Goal: Task Accomplishment & Management: Complete application form

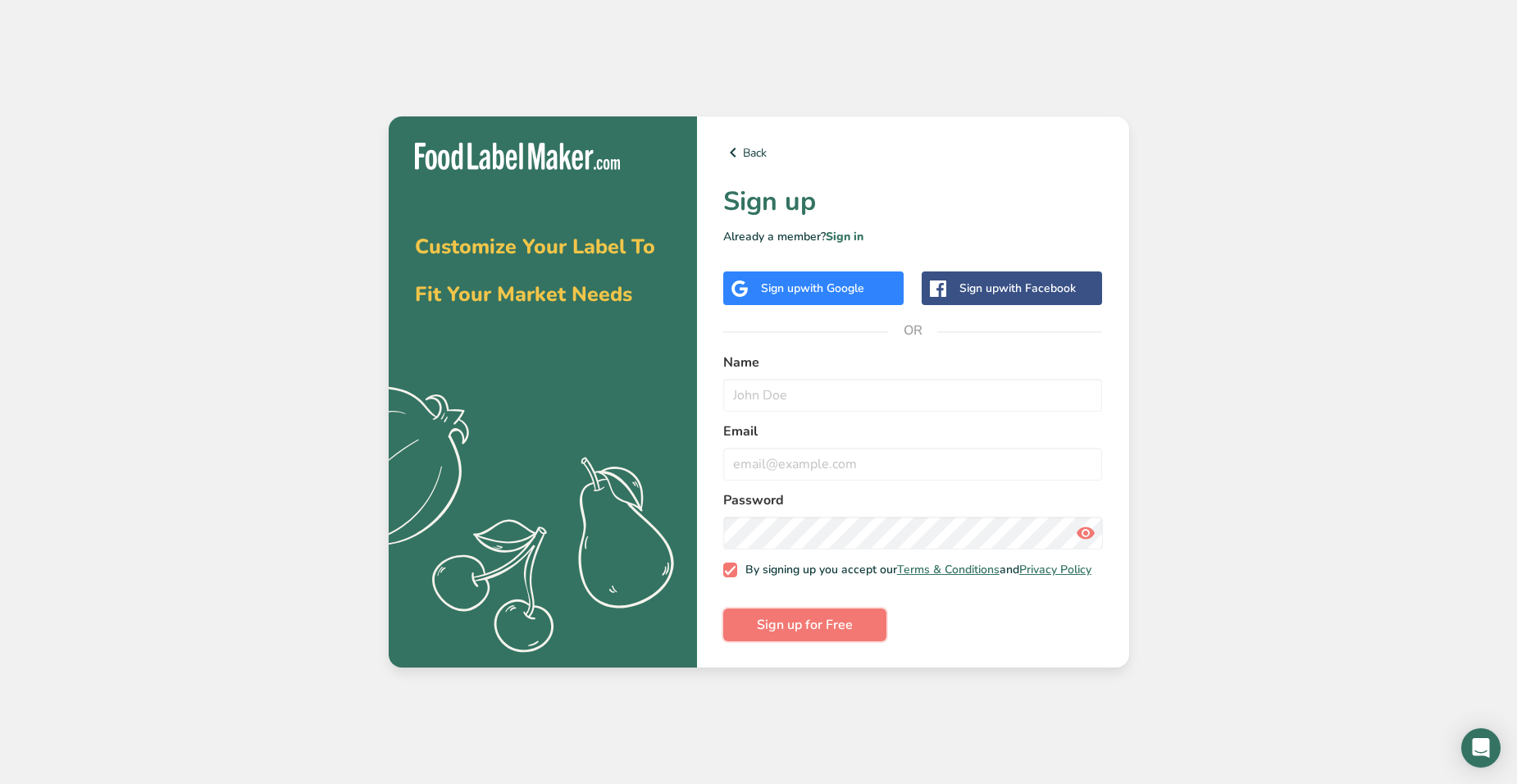
click at [845, 624] on span "Sign up for Free" at bounding box center [805, 624] width 96 height 20
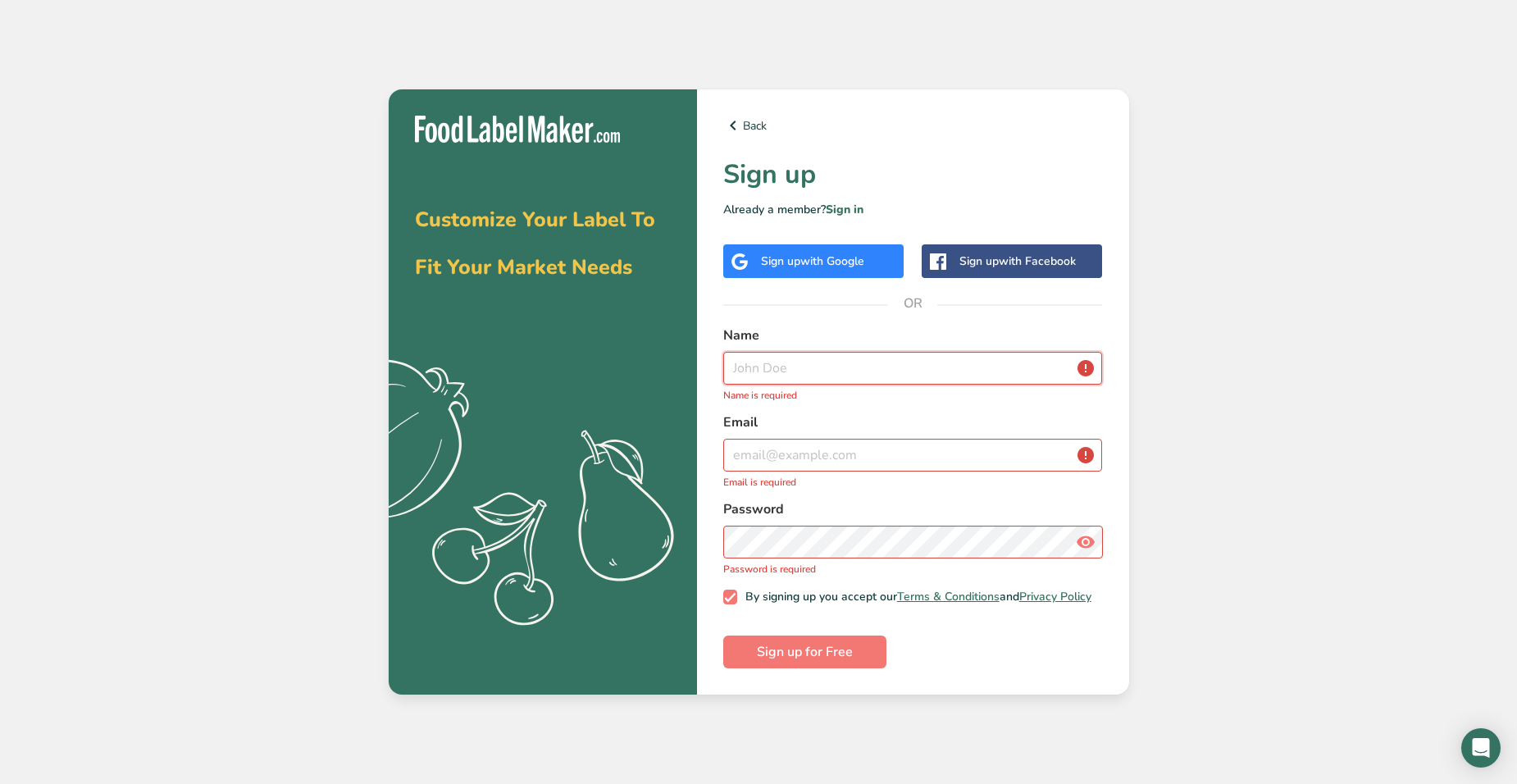
click at [820, 365] on input "text" at bounding box center [912, 368] width 379 height 32
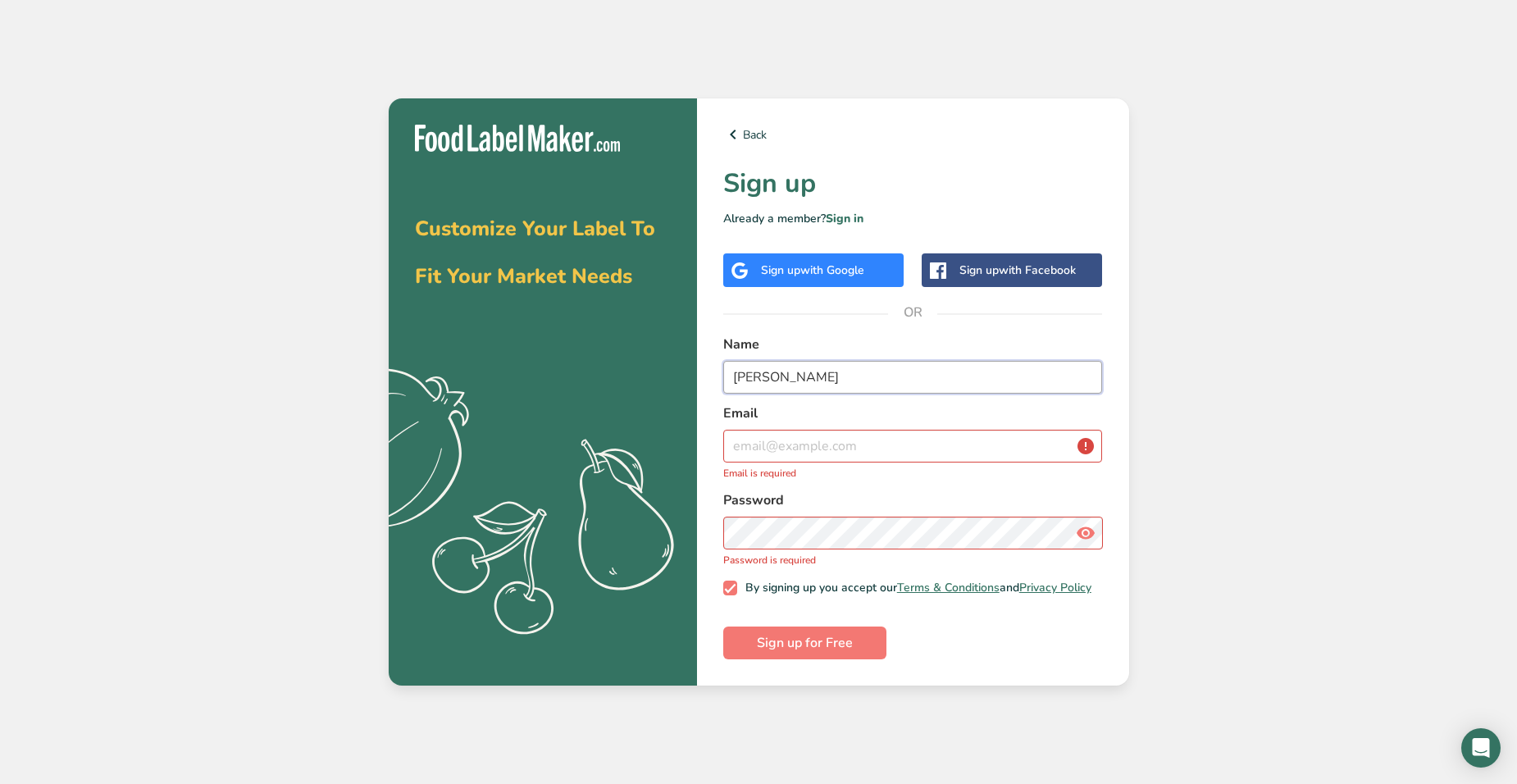
type input "[PERSON_NAME]"
click at [849, 448] on input "email" at bounding box center [912, 446] width 379 height 32
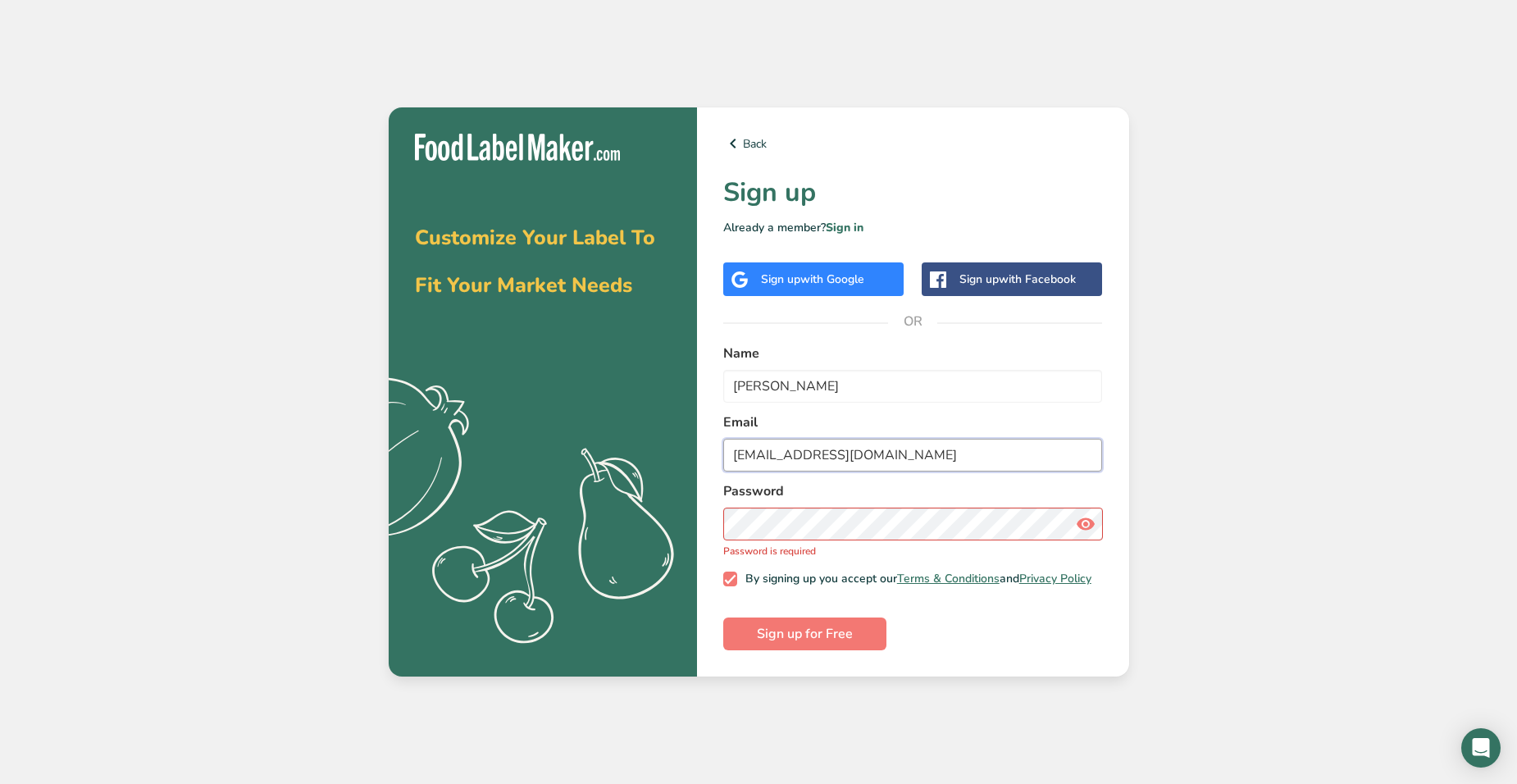
type input "[EMAIL_ADDRESS][DOMAIN_NAME]"
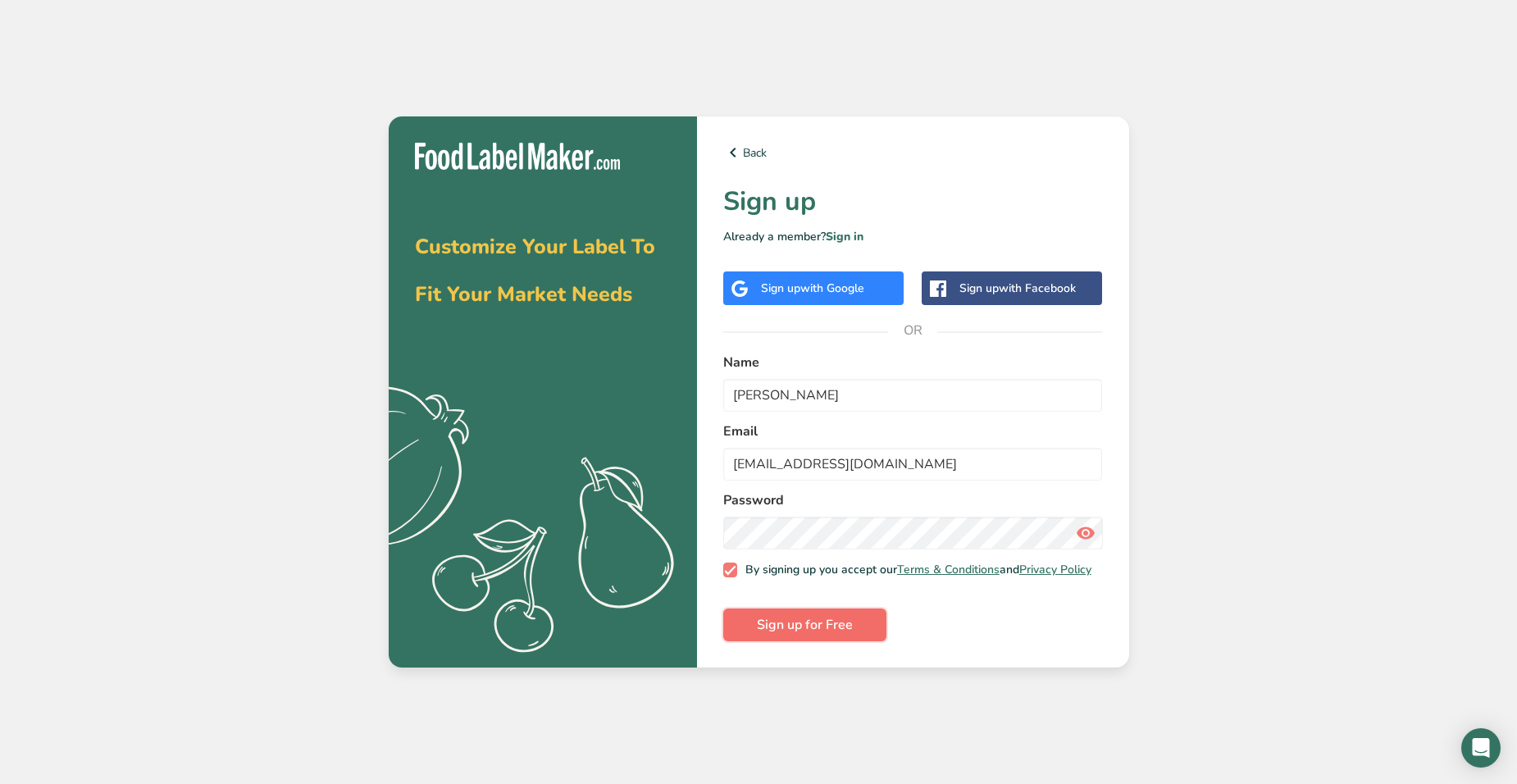
click at [807, 629] on span "Sign up for Free" at bounding box center [805, 624] width 96 height 20
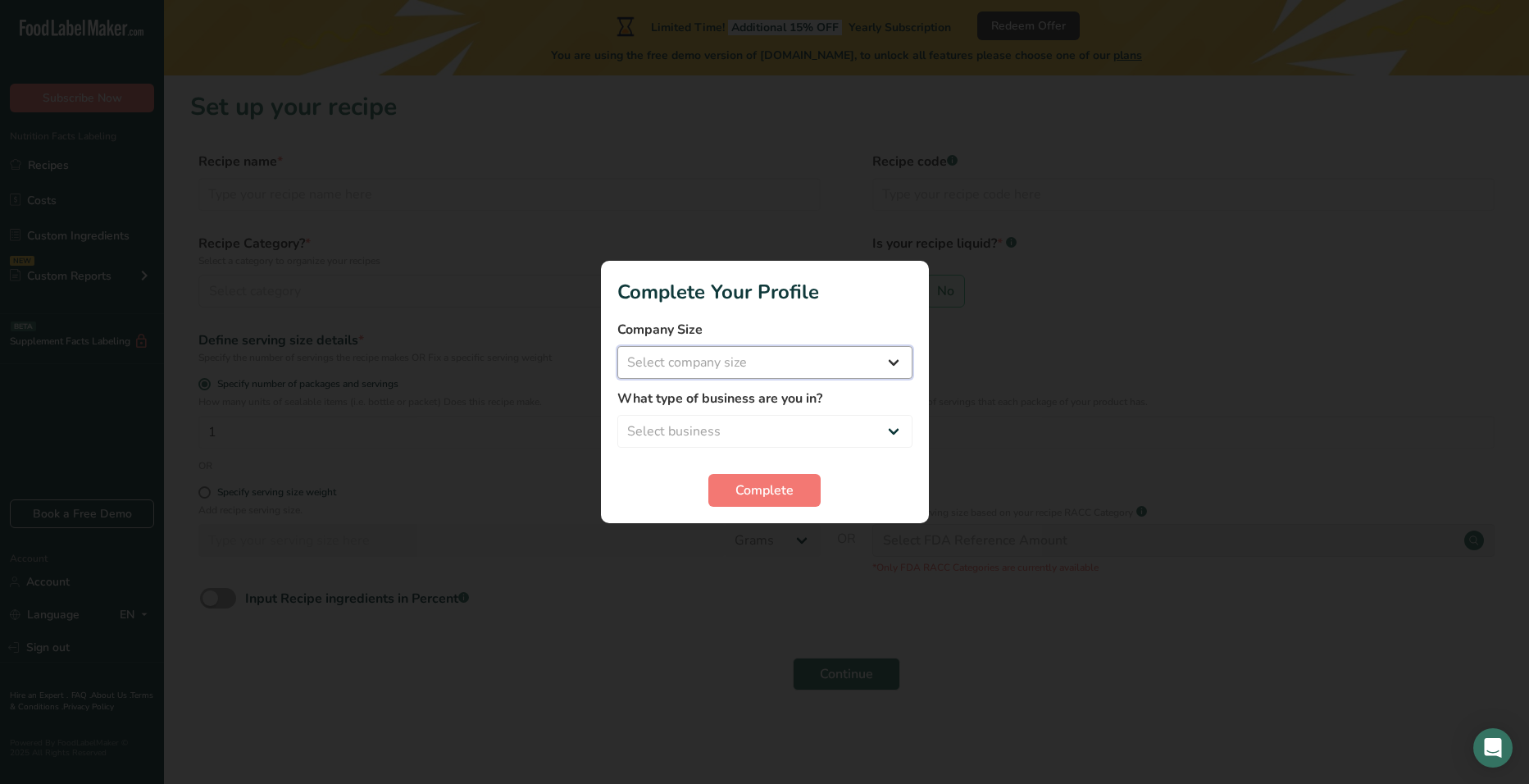
click at [838, 360] on select "Select company size Fewer than 10 Employees 10 to 50 Employees 51 to 500 Employ…" at bounding box center [764, 362] width 295 height 32
select select "1"
click at [618, 346] on select "Select company size Fewer than 10 Employees 10 to 50 Employees 51 to 500 Employ…" at bounding box center [764, 362] width 295 height 32
click at [771, 424] on select "Select business Packaged Food Manufacturer Restaurant & Cafe Bakery Meal Plans …" at bounding box center [764, 431] width 295 height 32
select select "3"
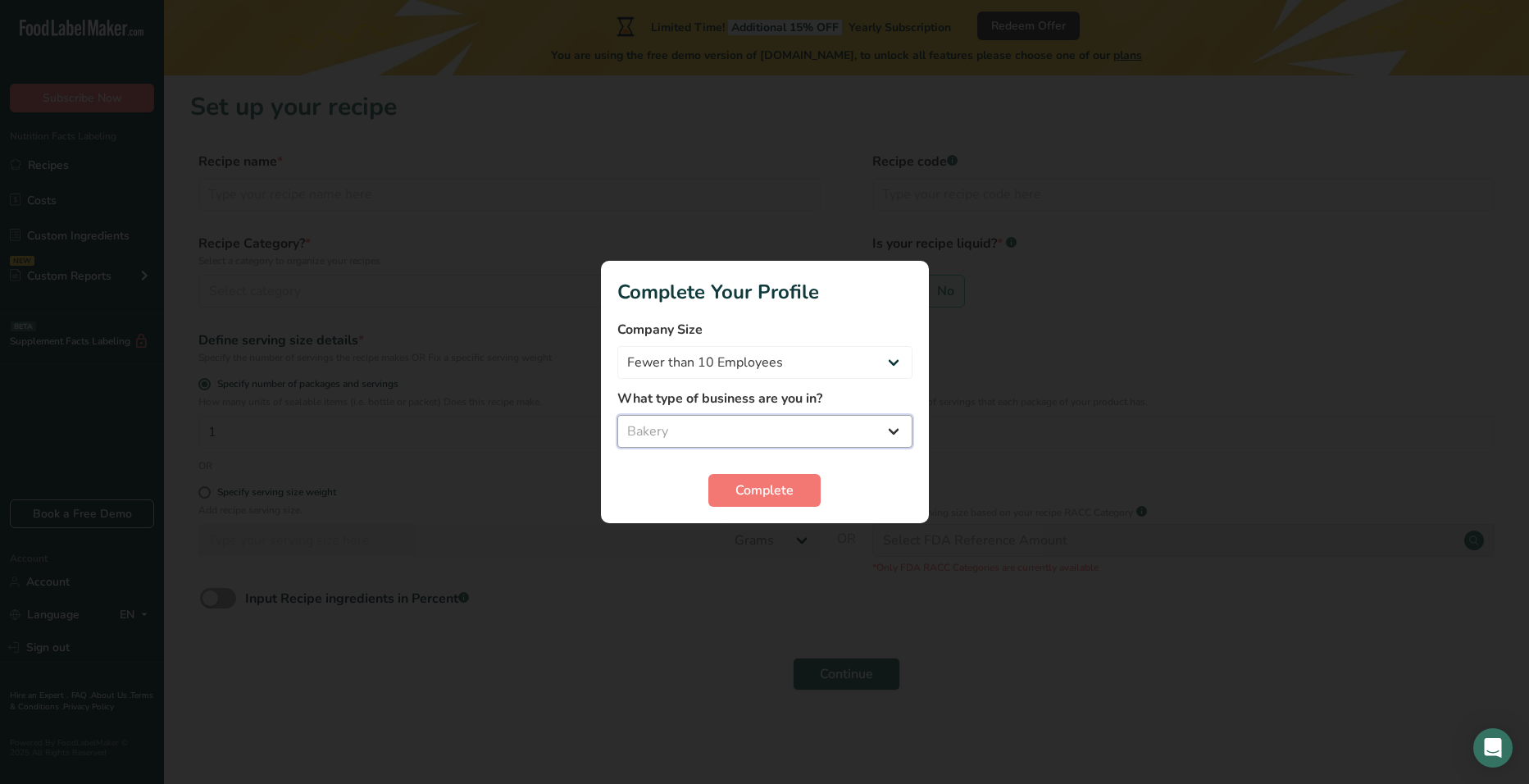
click at [618, 415] on select "Select business Packaged Food Manufacturer Restaurant & Cafe Bakery Meal Plans …" at bounding box center [764, 431] width 295 height 32
click at [771, 477] on button "Complete" at bounding box center [764, 490] width 113 height 32
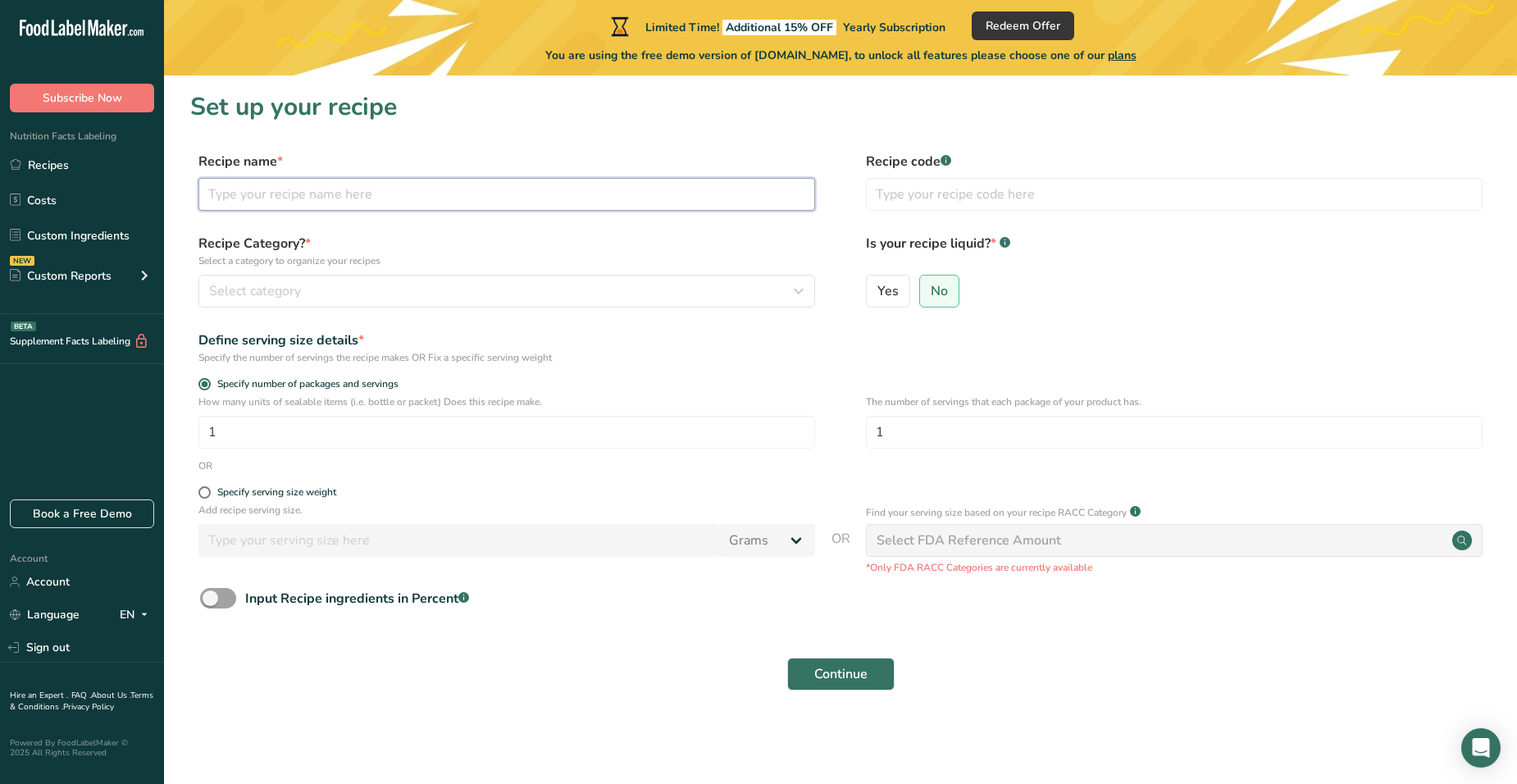
click at [447, 183] on input "text" at bounding box center [507, 194] width 617 height 32
type input "[PERSON_NAME]"
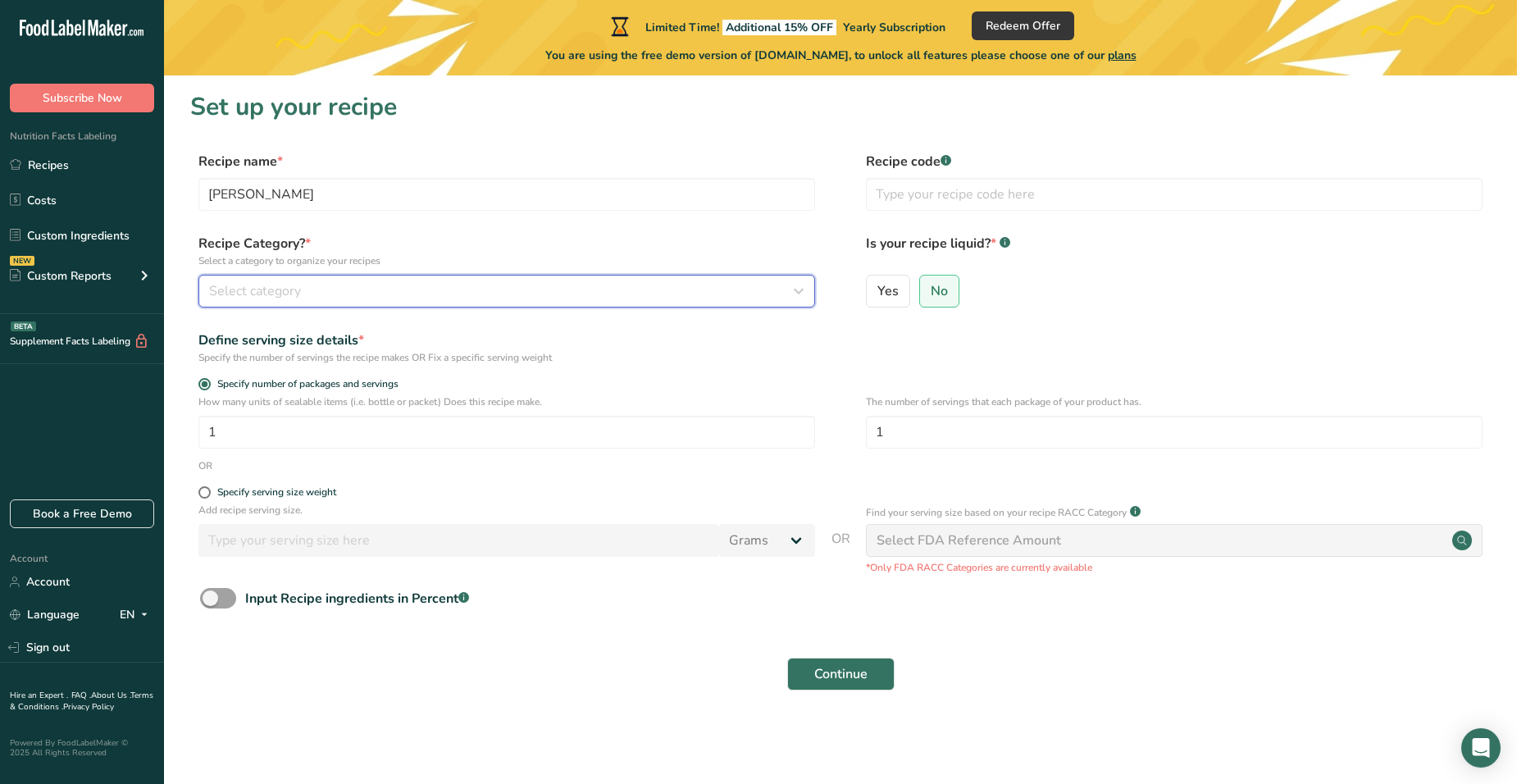
click at [792, 287] on icon "button" at bounding box center [799, 291] width 20 height 30
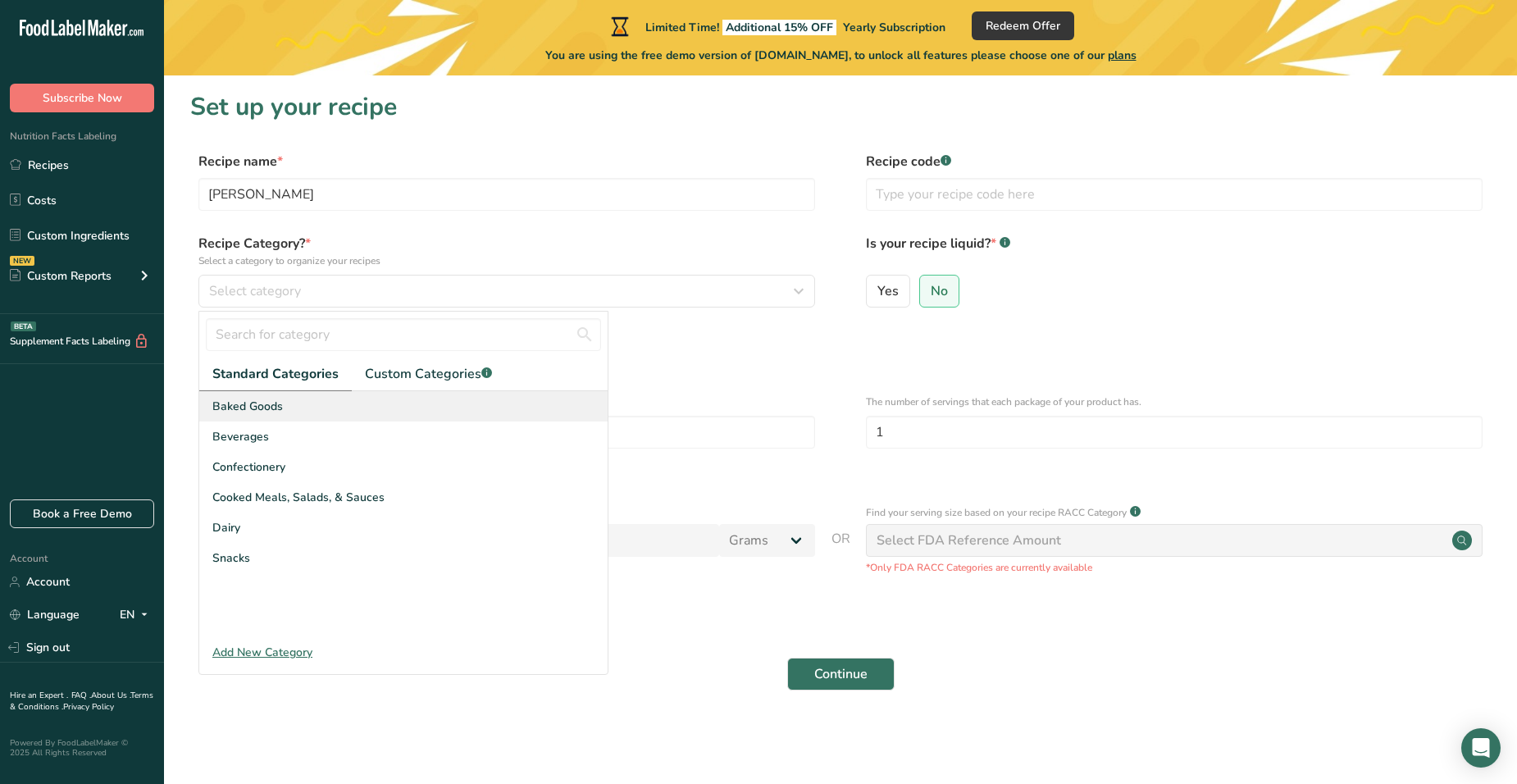
click at [306, 400] on div "Baked Goods" at bounding box center [403, 406] width 408 height 31
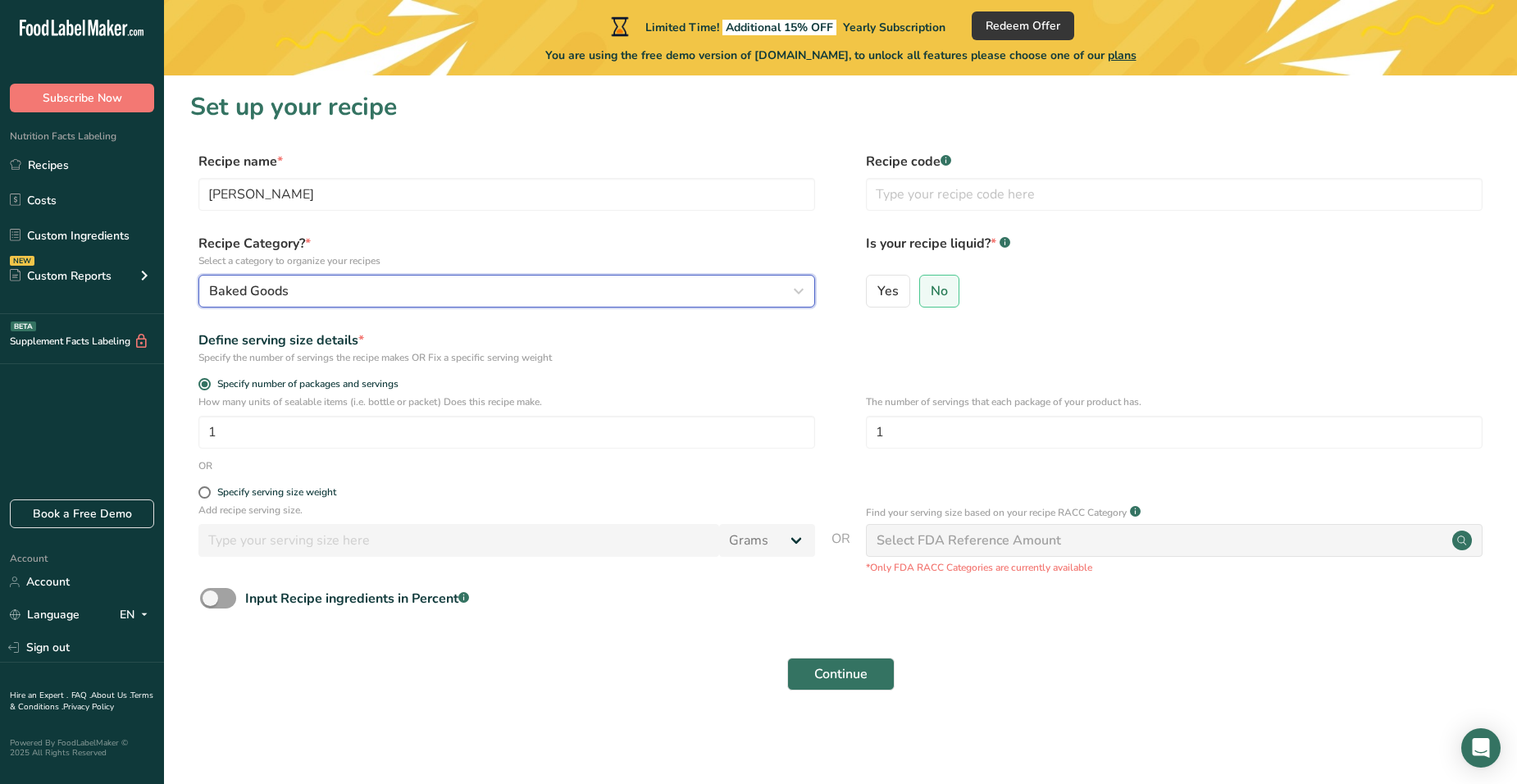
click at [539, 280] on button "Baked Goods" at bounding box center [507, 291] width 617 height 32
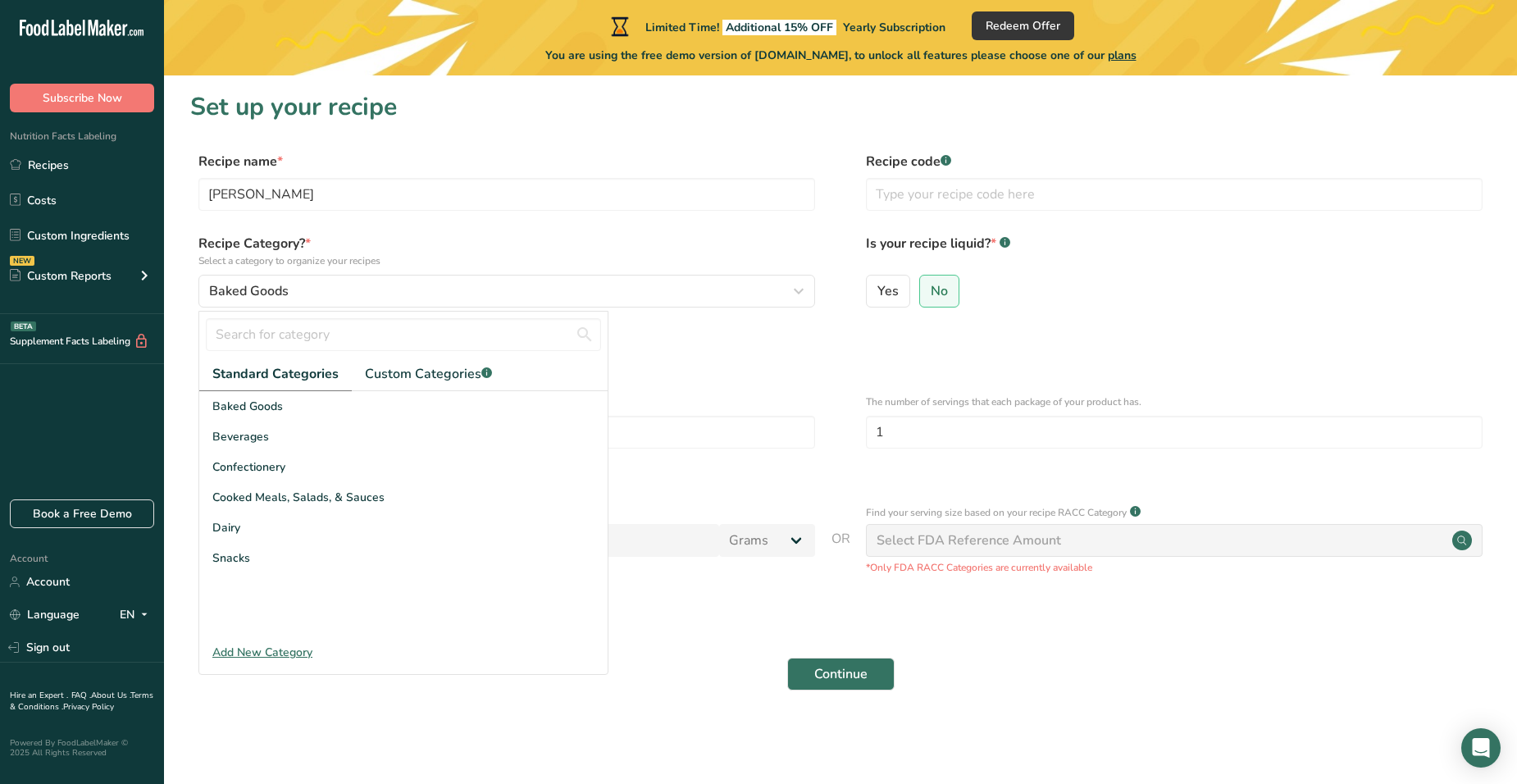
click at [779, 337] on div "Define serving size details *" at bounding box center [507, 341] width 617 height 20
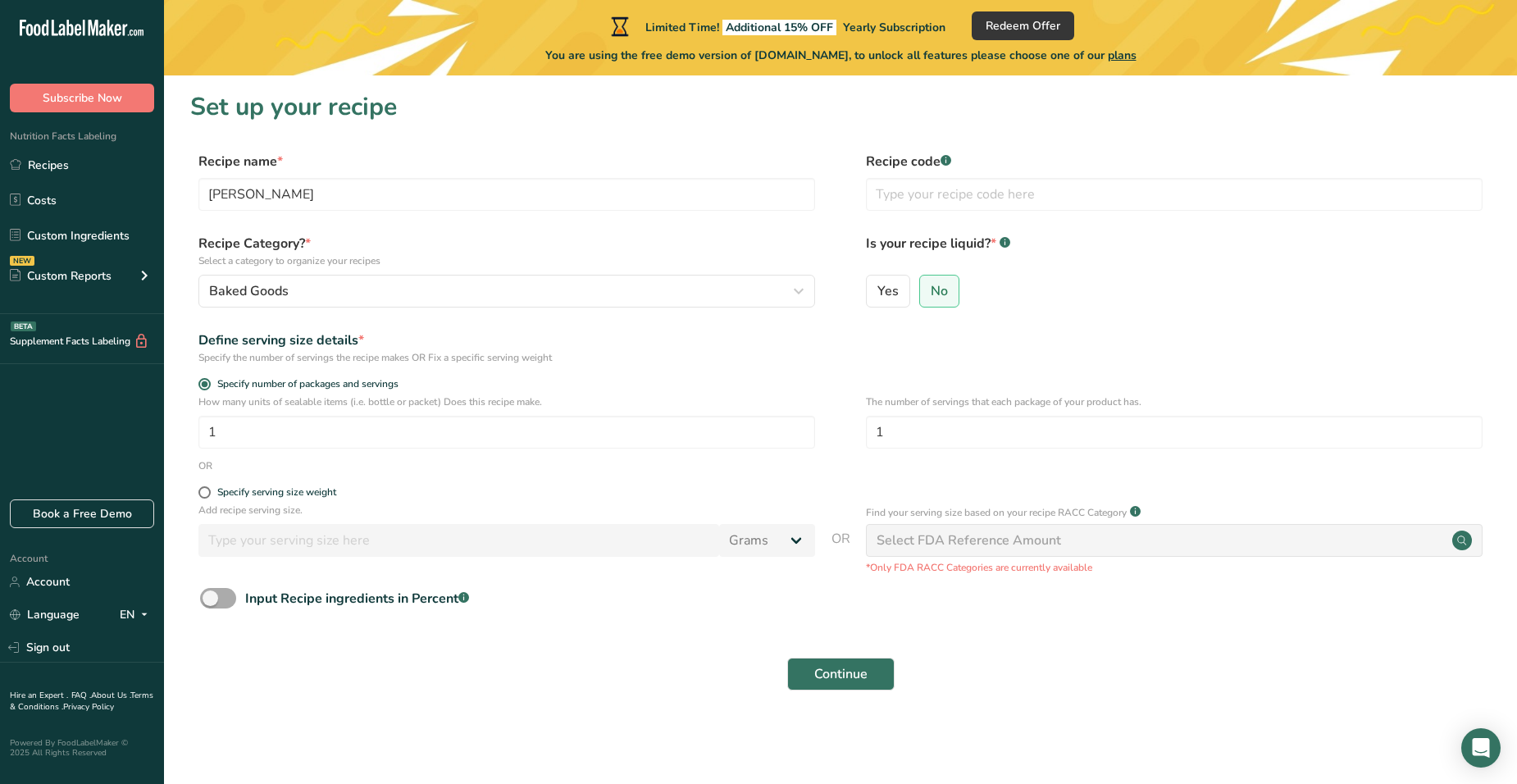
click at [216, 597] on span at bounding box center [218, 597] width 36 height 21
click at [211, 597] on input "Input Recipe ingredients in Percent .a-a{fill:#347362;}.b-a{fill:#fff;}" at bounding box center [206, 598] width 11 height 11
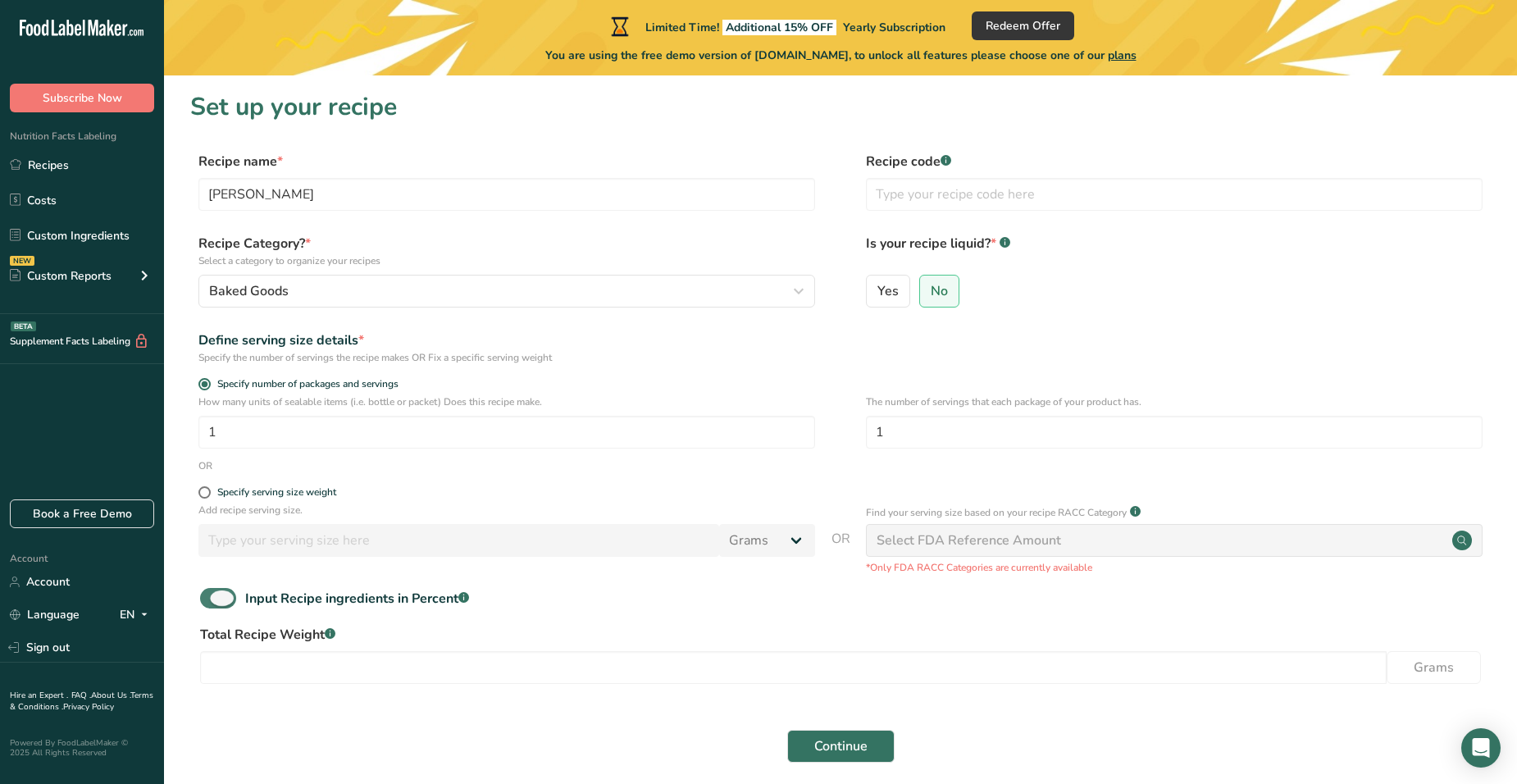
click at [216, 597] on span at bounding box center [218, 597] width 36 height 21
click at [211, 597] on input "Input Recipe ingredients in Percent .a-a{fill:#347362;}.b-a{fill:#fff;}" at bounding box center [206, 598] width 11 height 11
checkbox input "false"
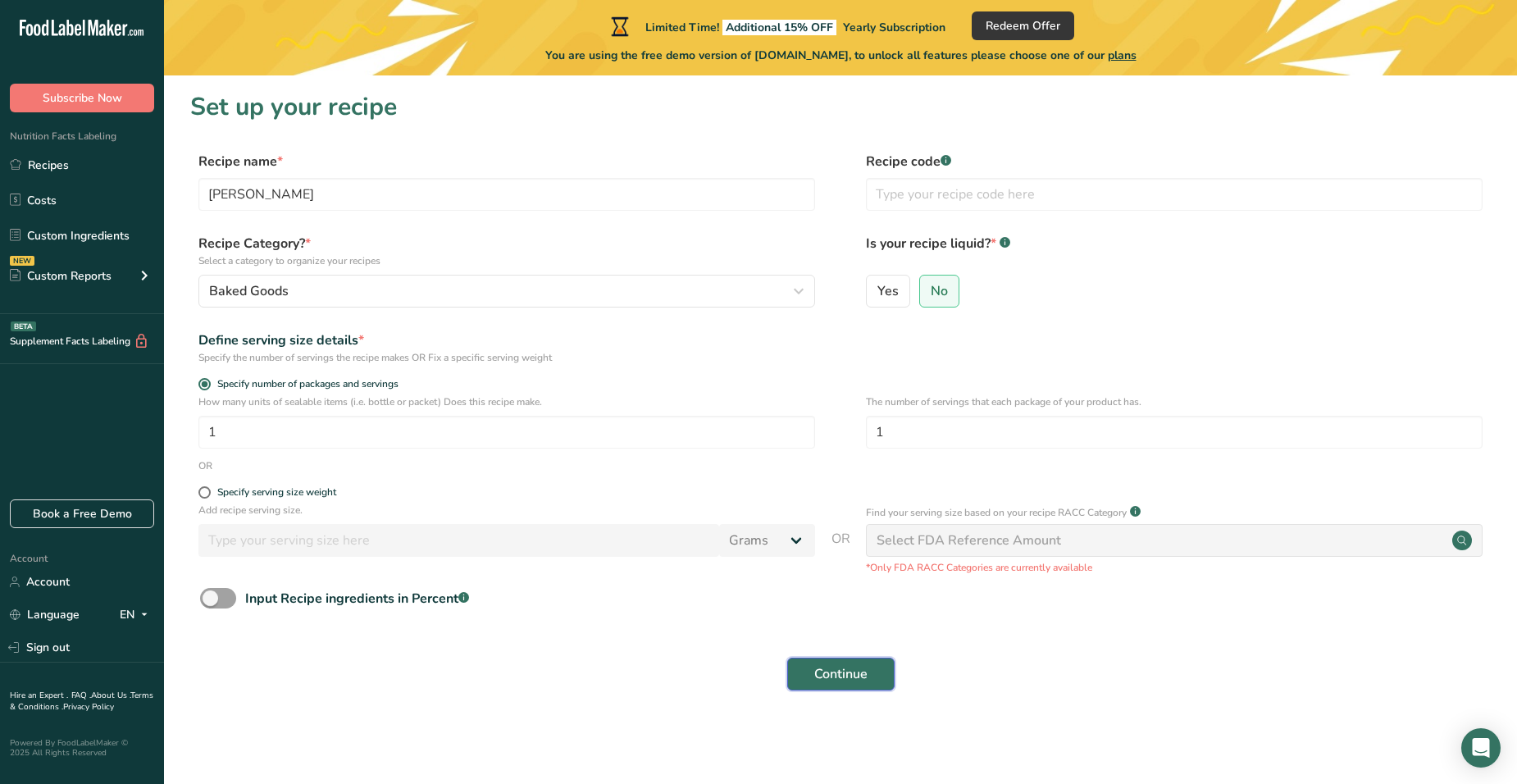
click at [859, 669] on span "Continue" at bounding box center [840, 674] width 53 height 20
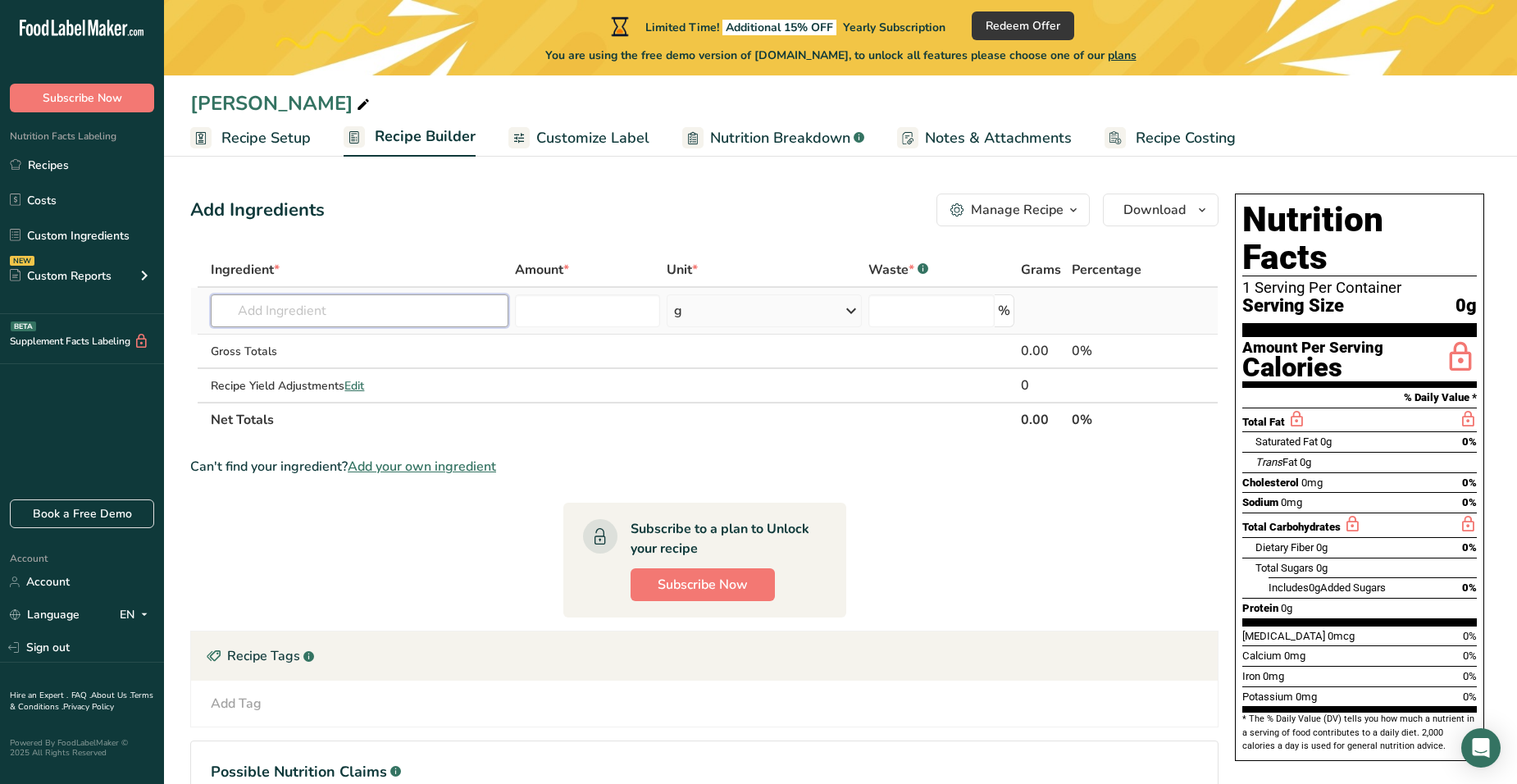
click at [397, 305] on input "text" at bounding box center [359, 311] width 297 height 32
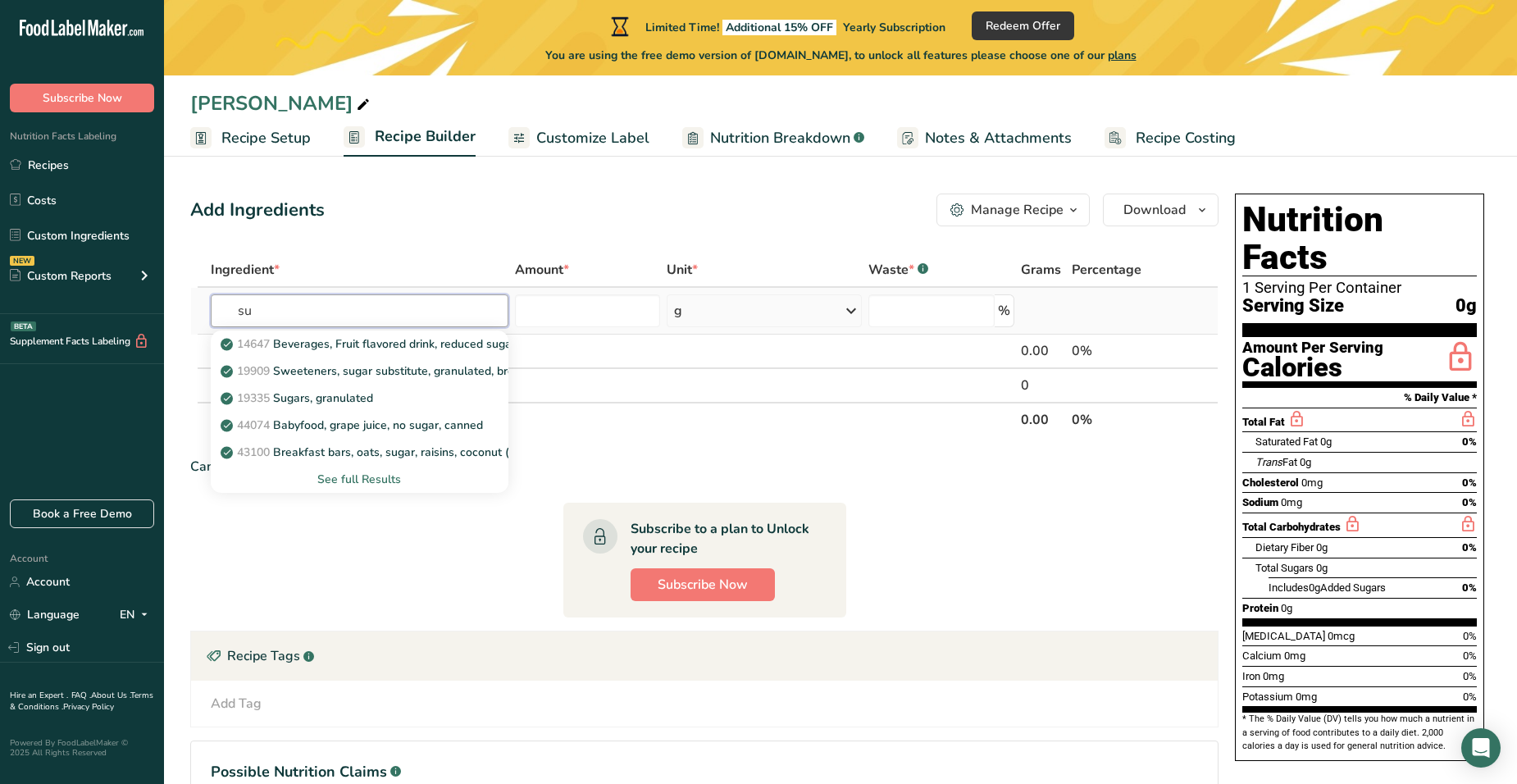
type input "s"
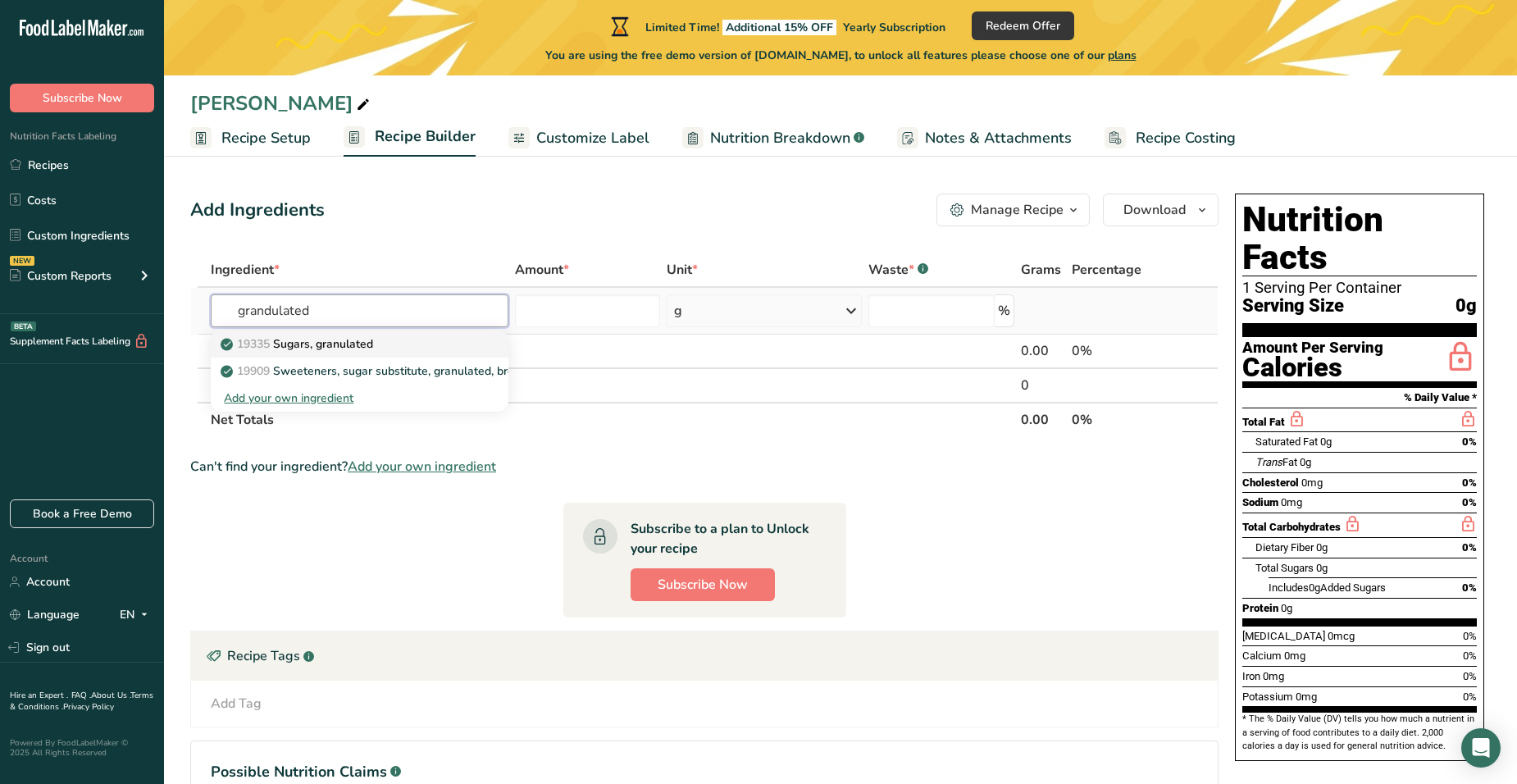
type input "grandulated"
click at [379, 337] on div "19335 [GEOGRAPHIC_DATA], granulated" at bounding box center [345, 343] width 244 height 17
type input "Sugars, granulated"
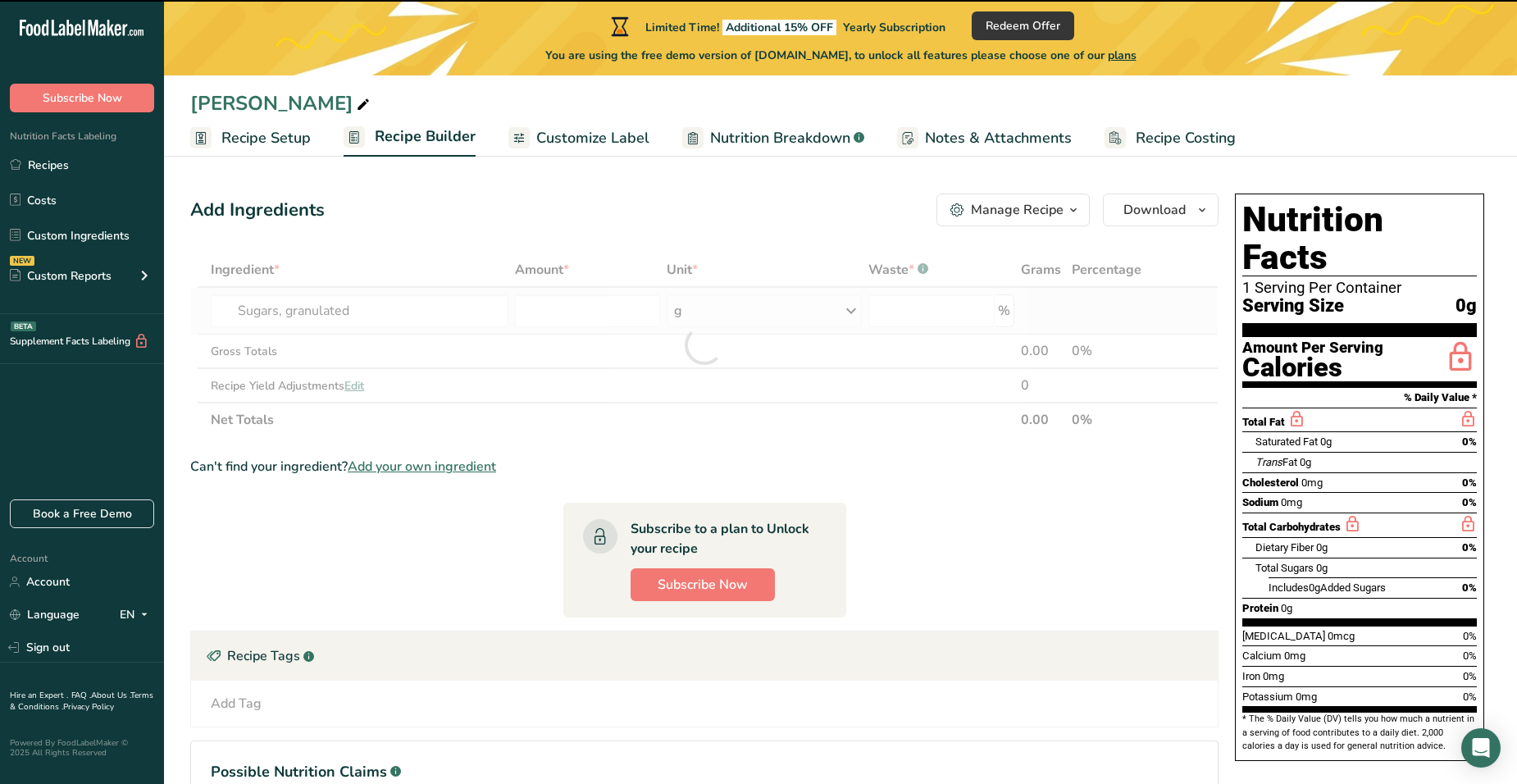
type input "0"
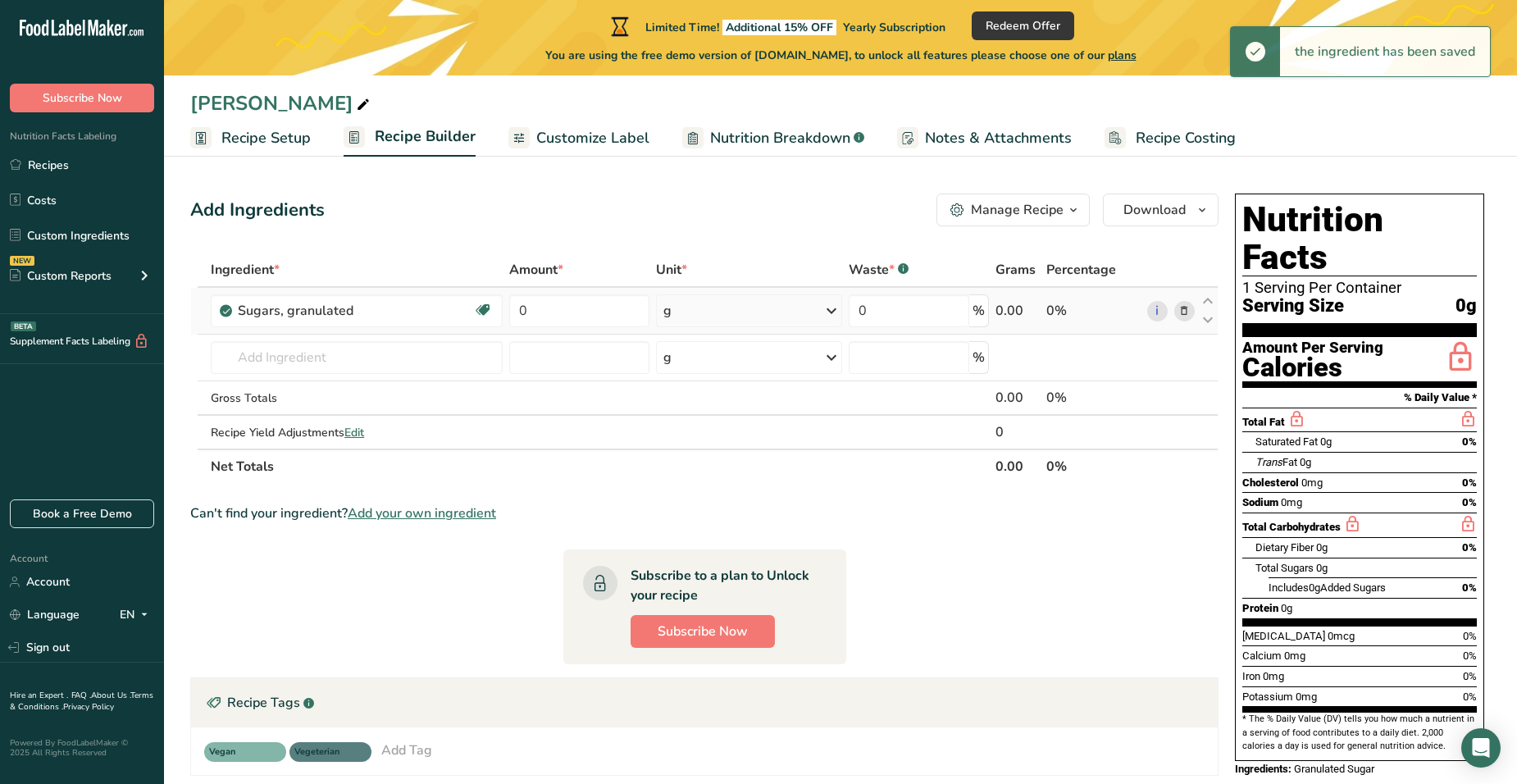
click at [829, 309] on icon at bounding box center [831, 310] width 20 height 30
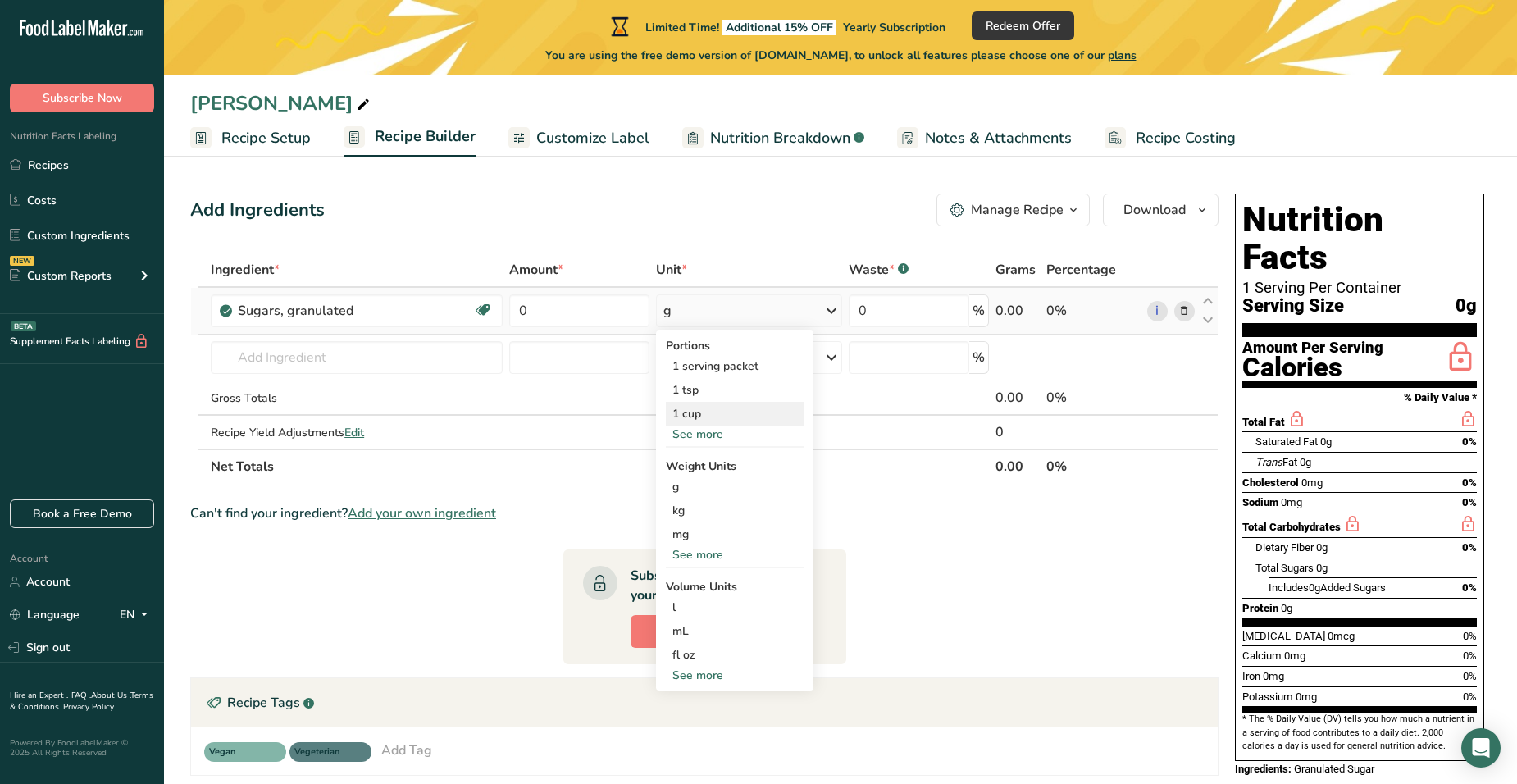
click at [737, 410] on div "1 cup" at bounding box center [735, 414] width 138 height 23
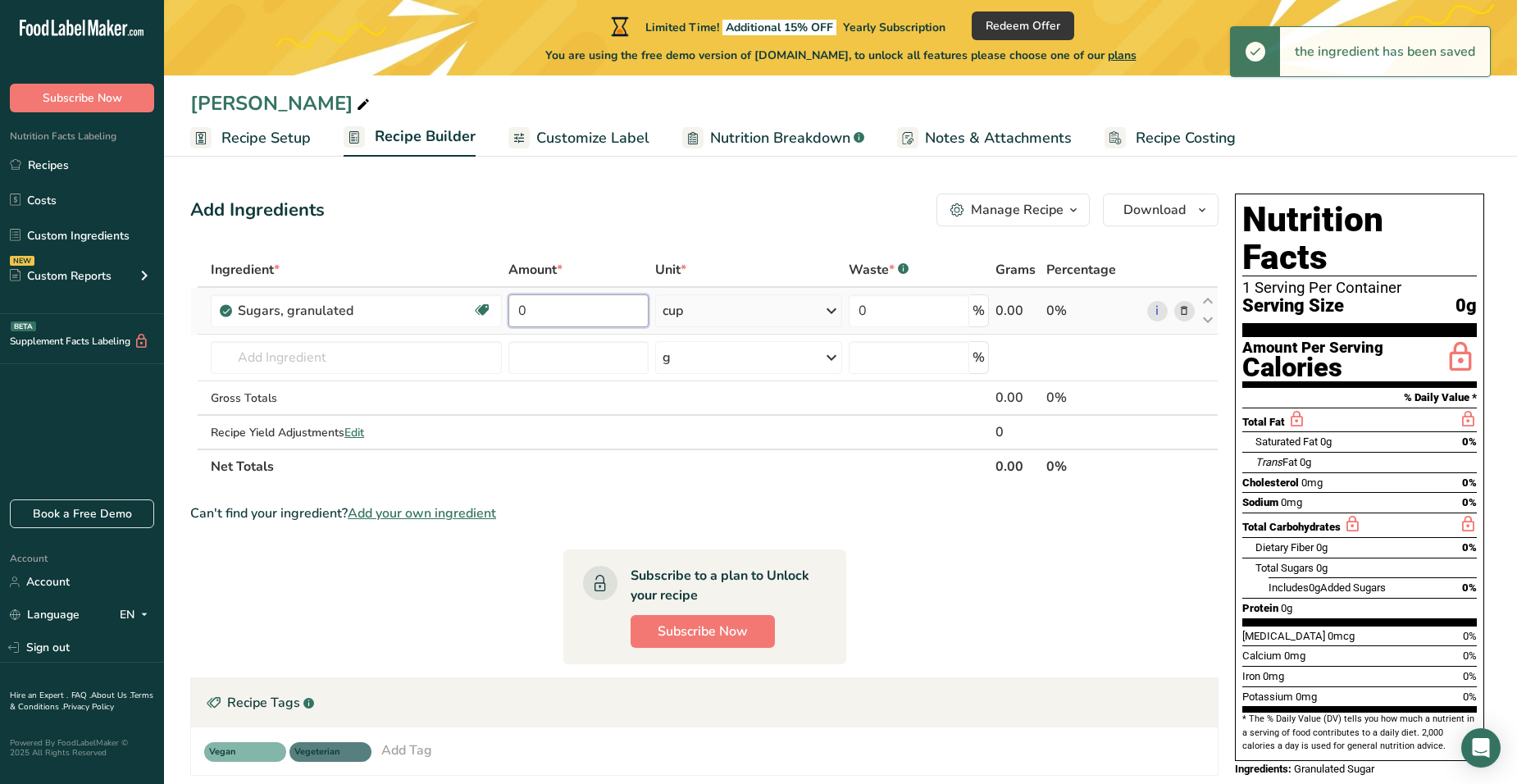
click at [569, 310] on input "0" at bounding box center [579, 311] width 141 height 32
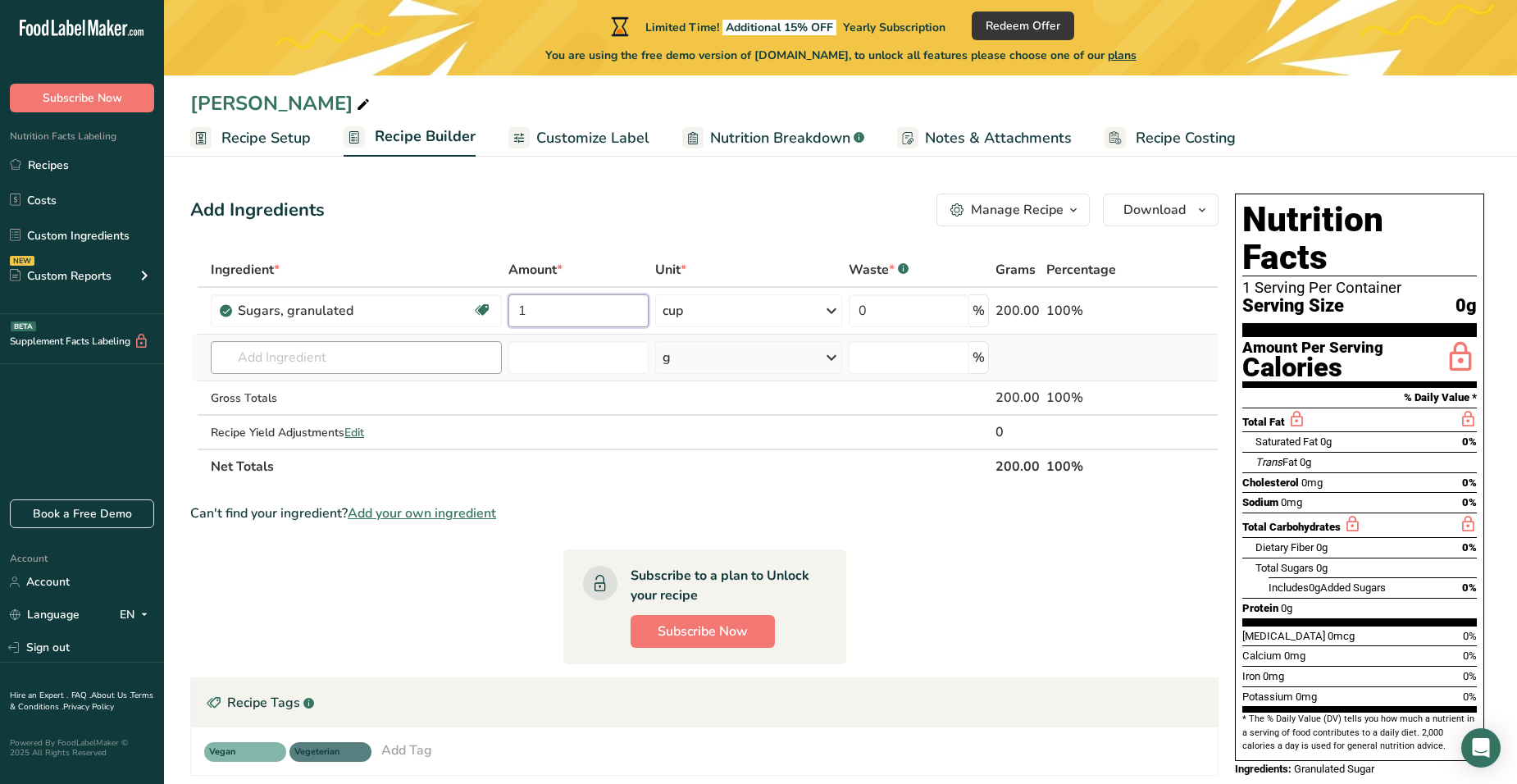
type input "1"
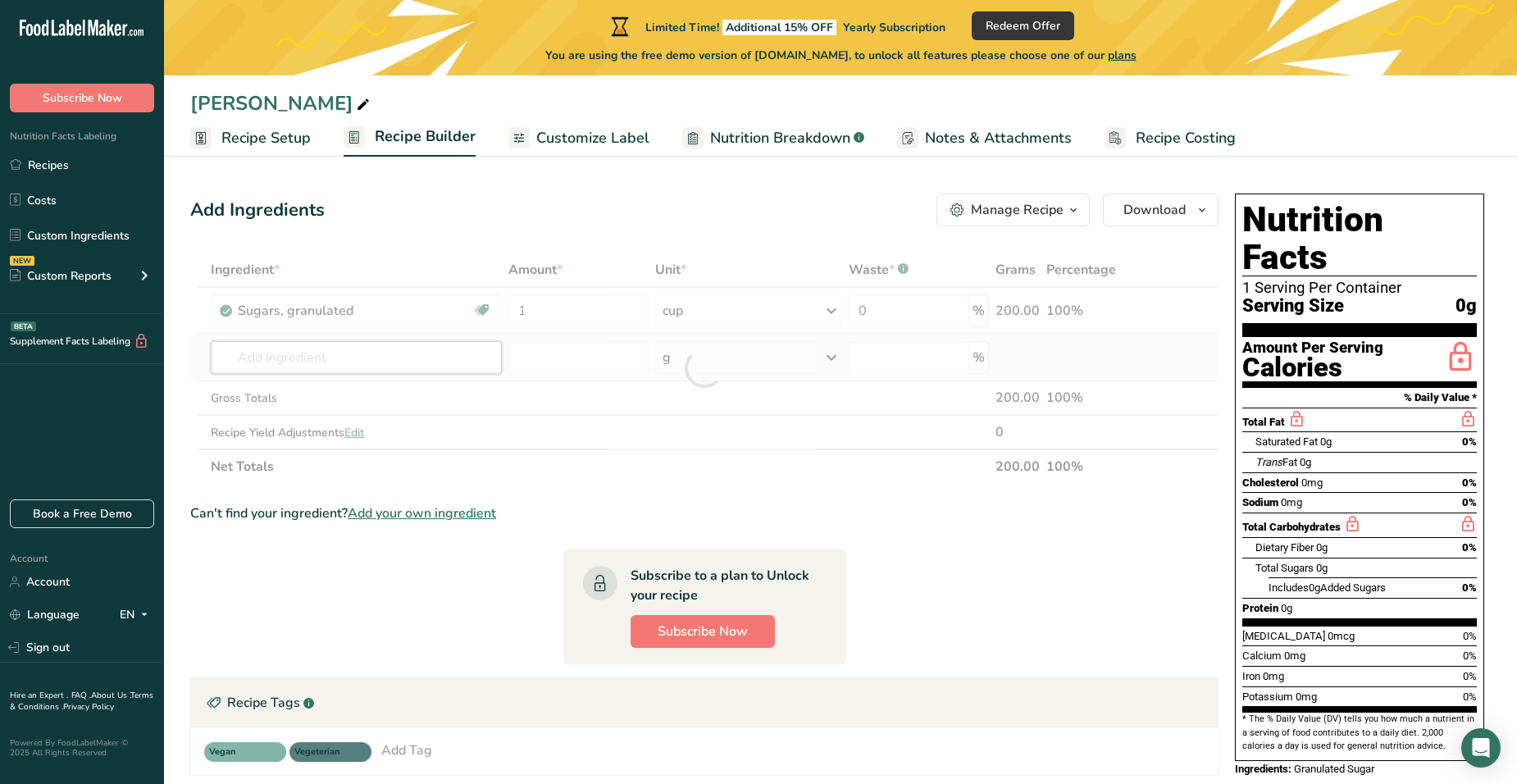
click at [363, 367] on div "Ingredient * Amount * Unit * Waste * .a-a{fill:#347362;}.b-a{fill:#fff;} Grams …" at bounding box center [704, 368] width 1028 height 231
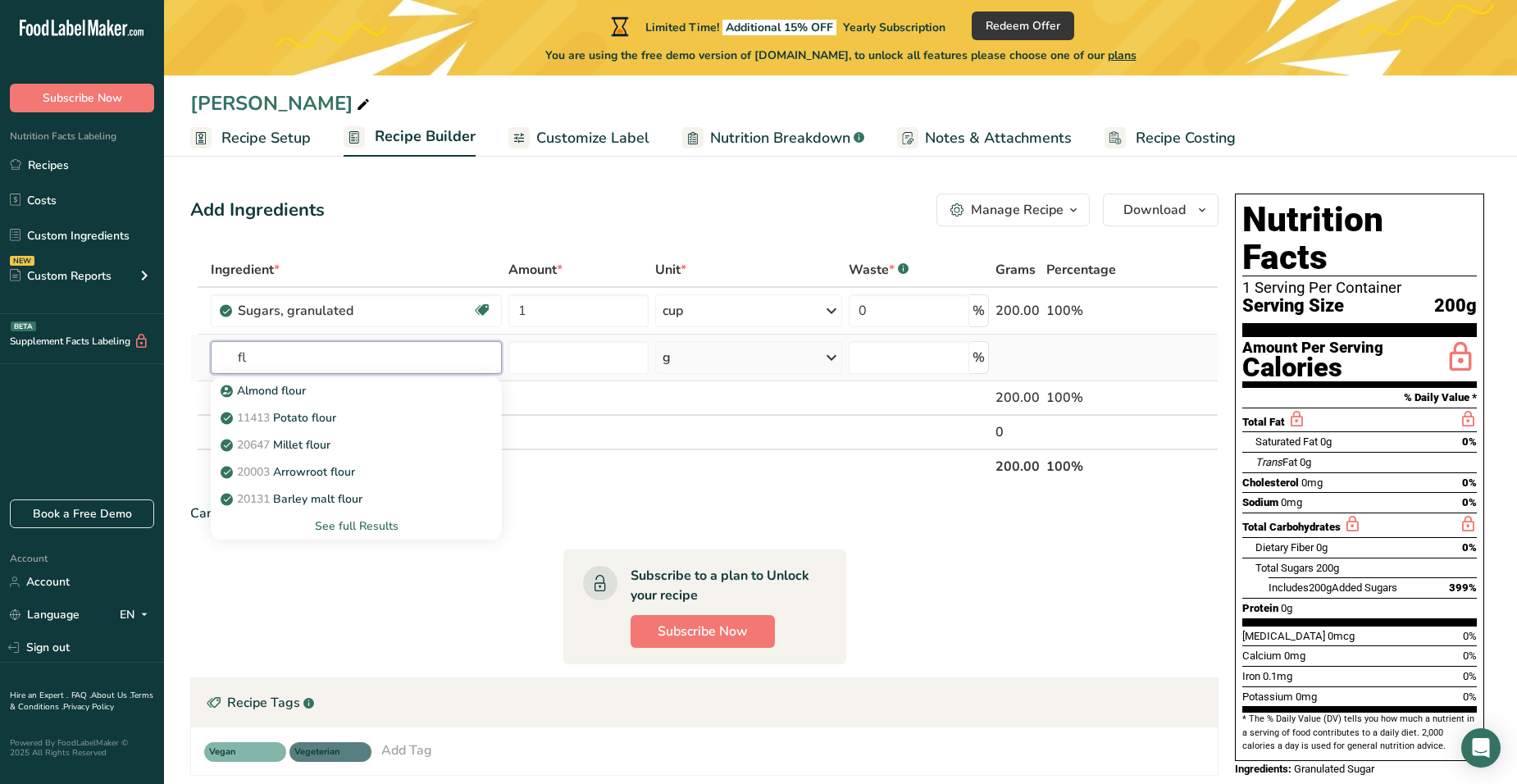
type input "f"
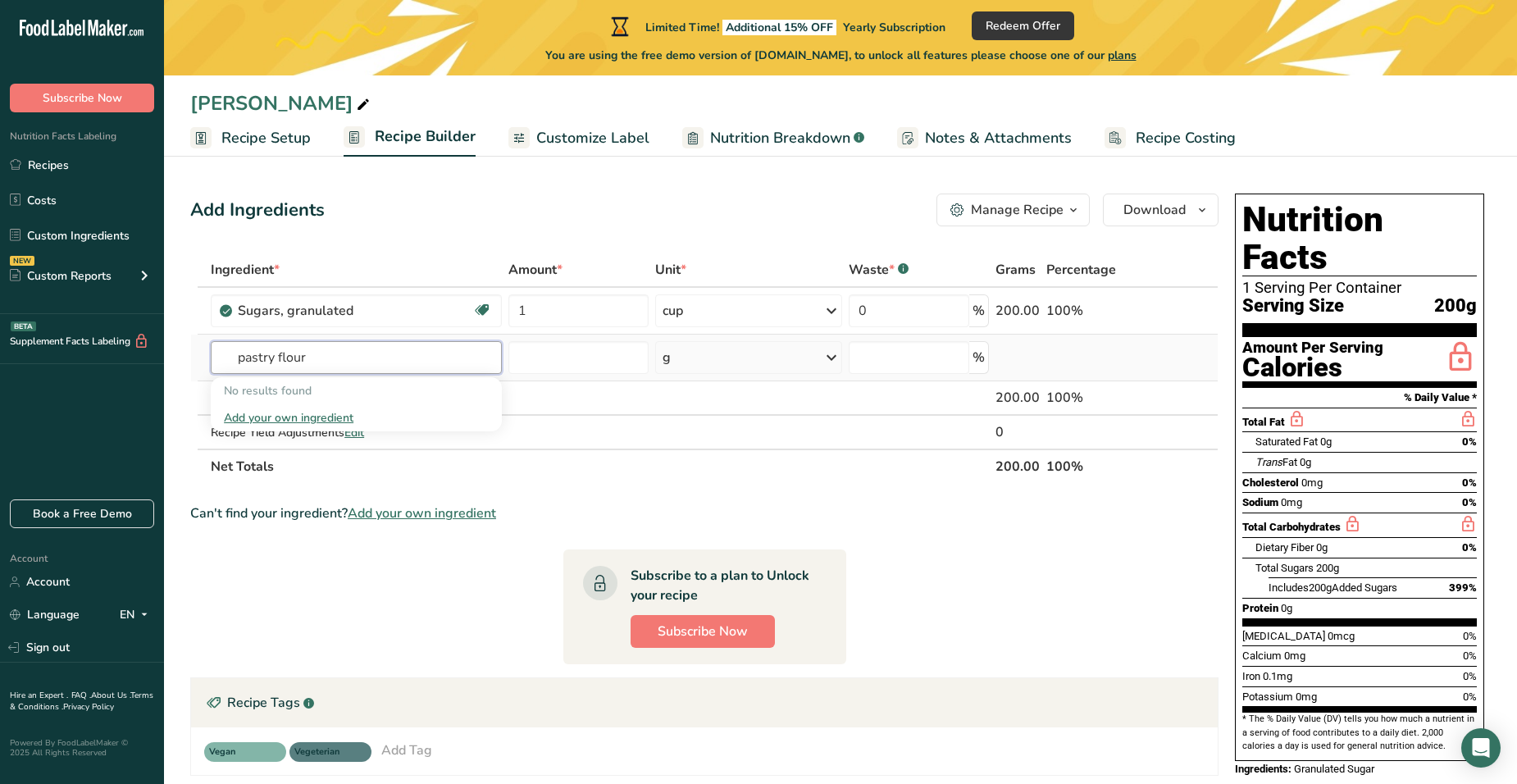
type input "pastry flour"
click at [334, 415] on div "Add your own ingredient" at bounding box center [356, 417] width 265 height 17
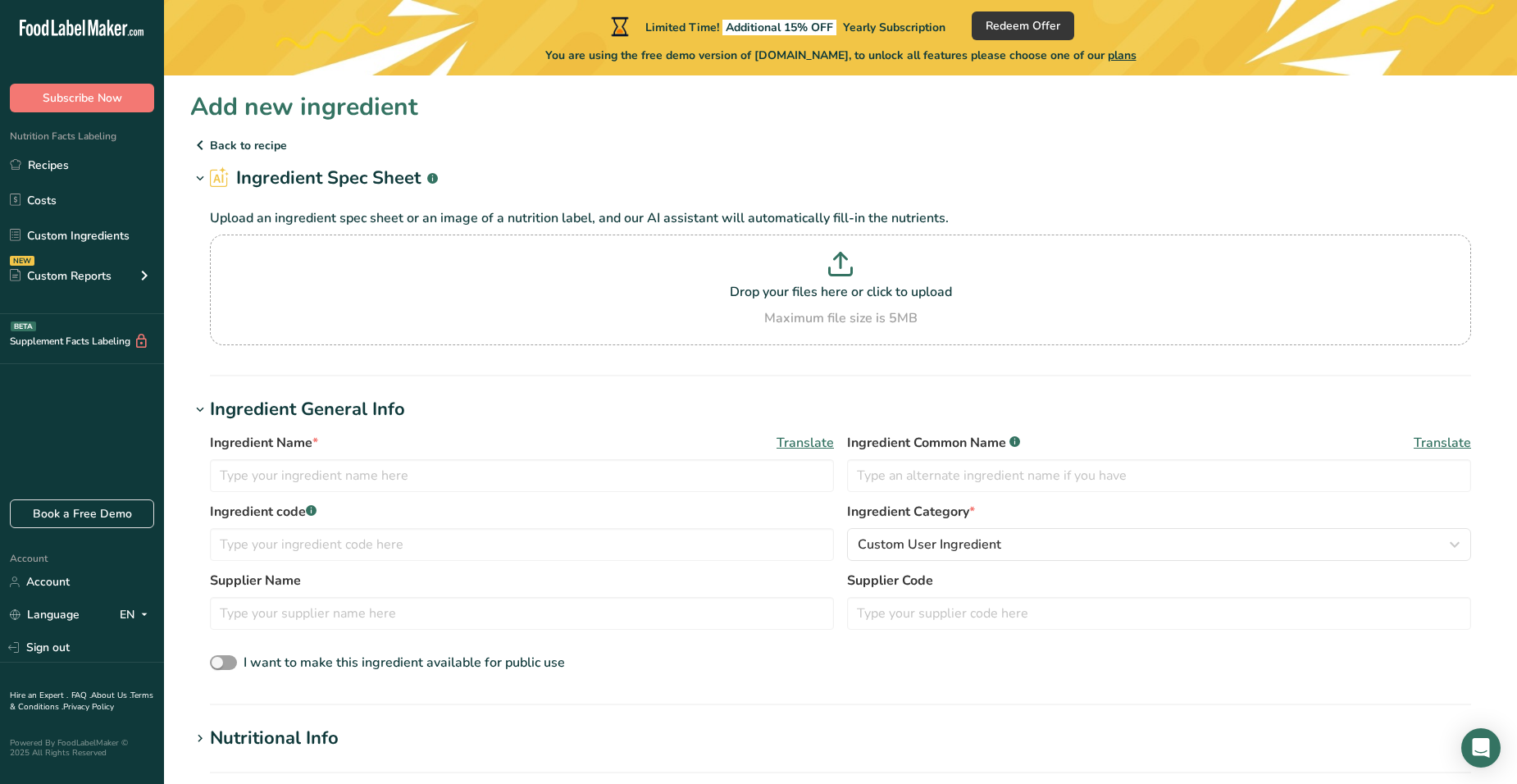
click at [244, 149] on p "Back to recipe" at bounding box center [840, 145] width 1301 height 20
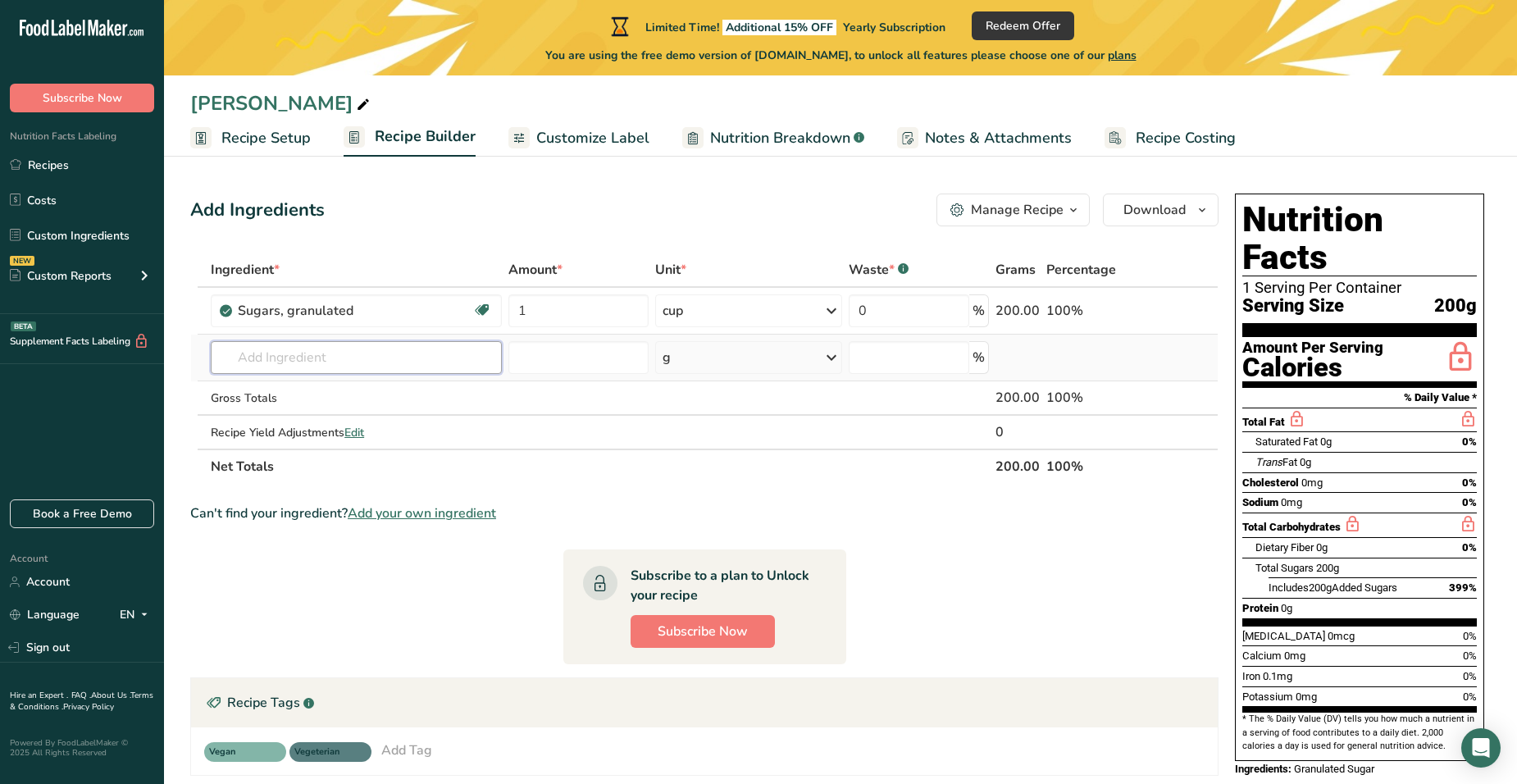
click at [364, 350] on input "text" at bounding box center [356, 357] width 291 height 32
type input "a"
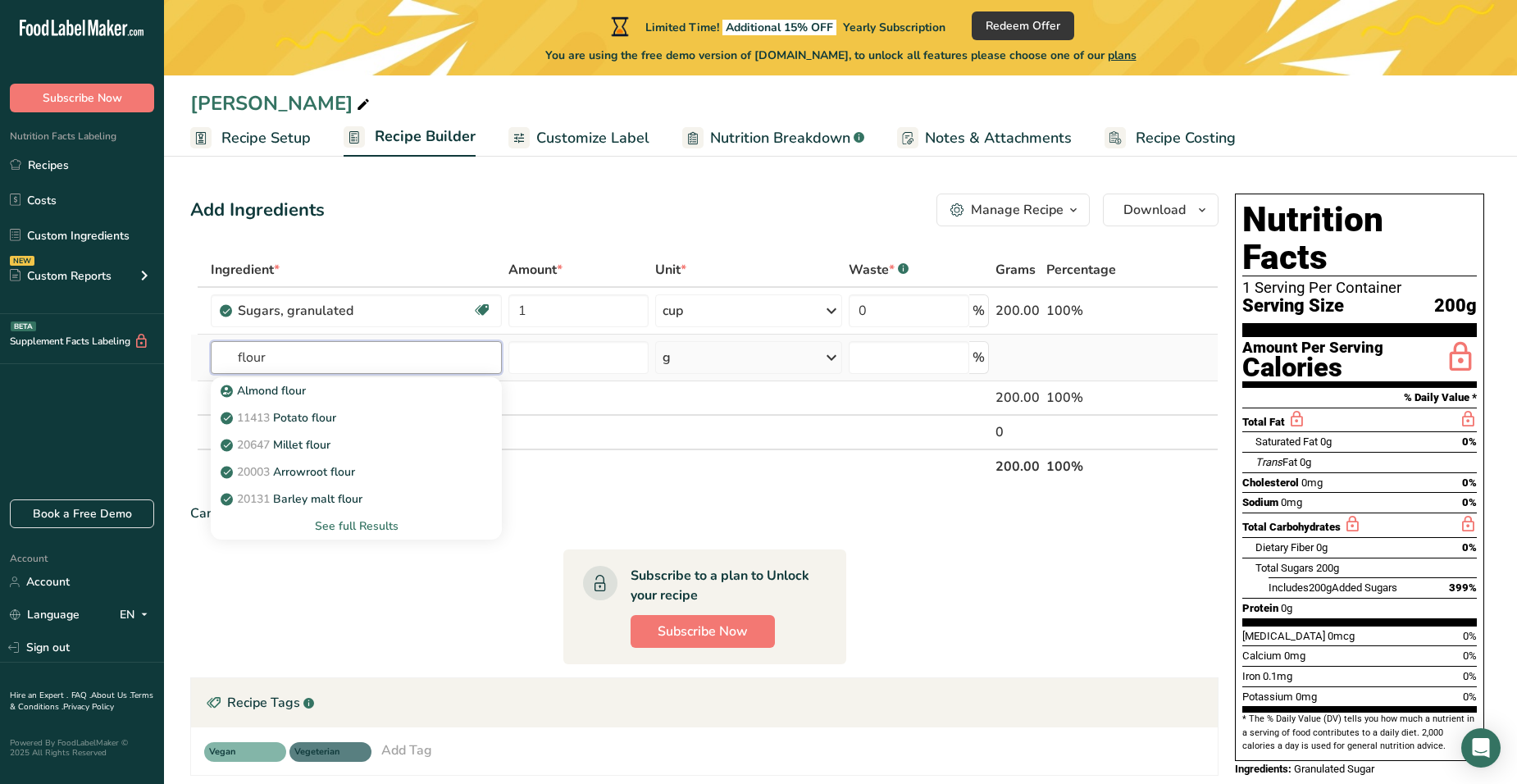
type input "flour"
click at [354, 523] on div "See full Results" at bounding box center [356, 525] width 265 height 17
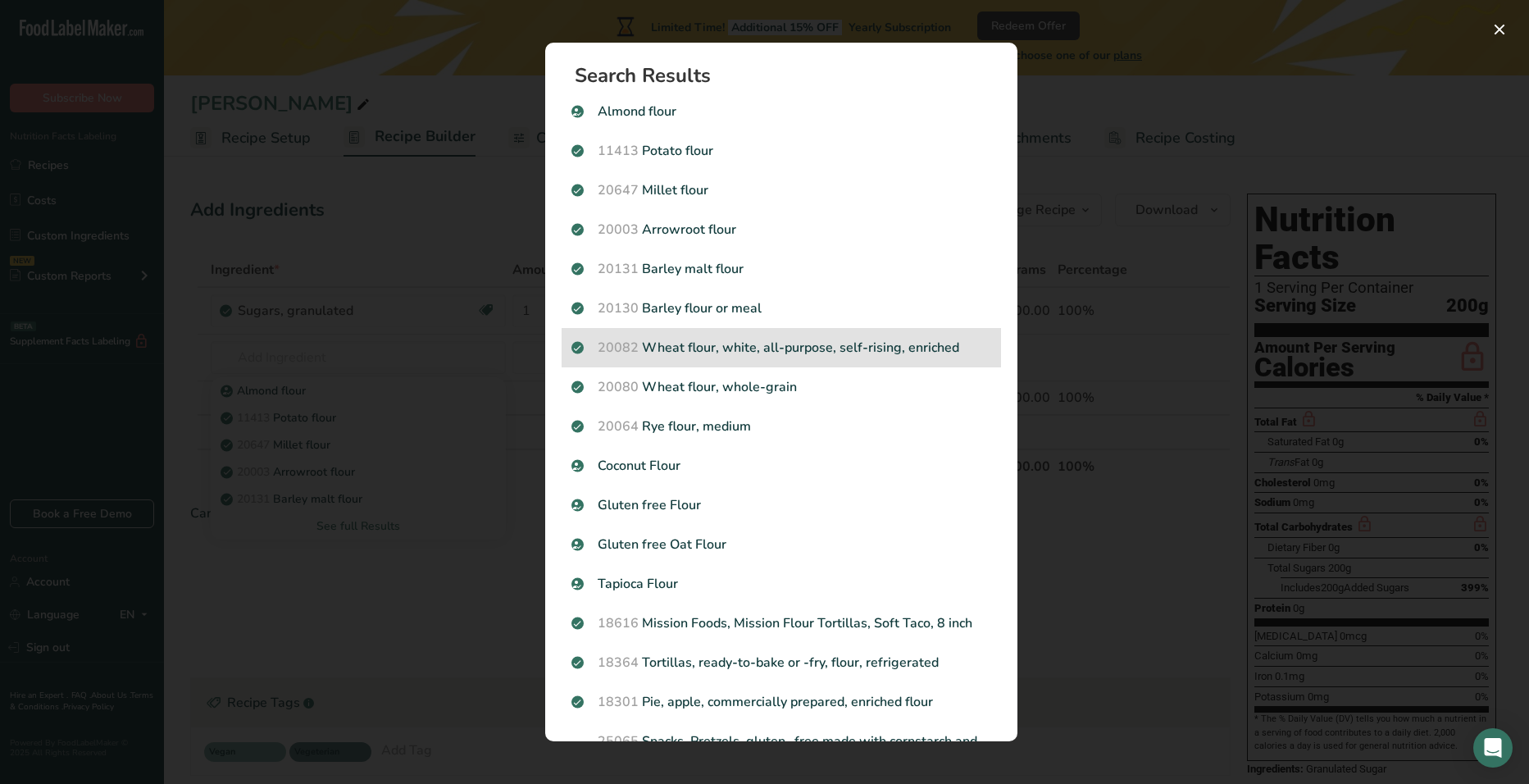
click at [756, 341] on p "20082 Wheat flour, white, all-purpose, self-rising, enriched" at bounding box center [782, 348] width 420 height 20
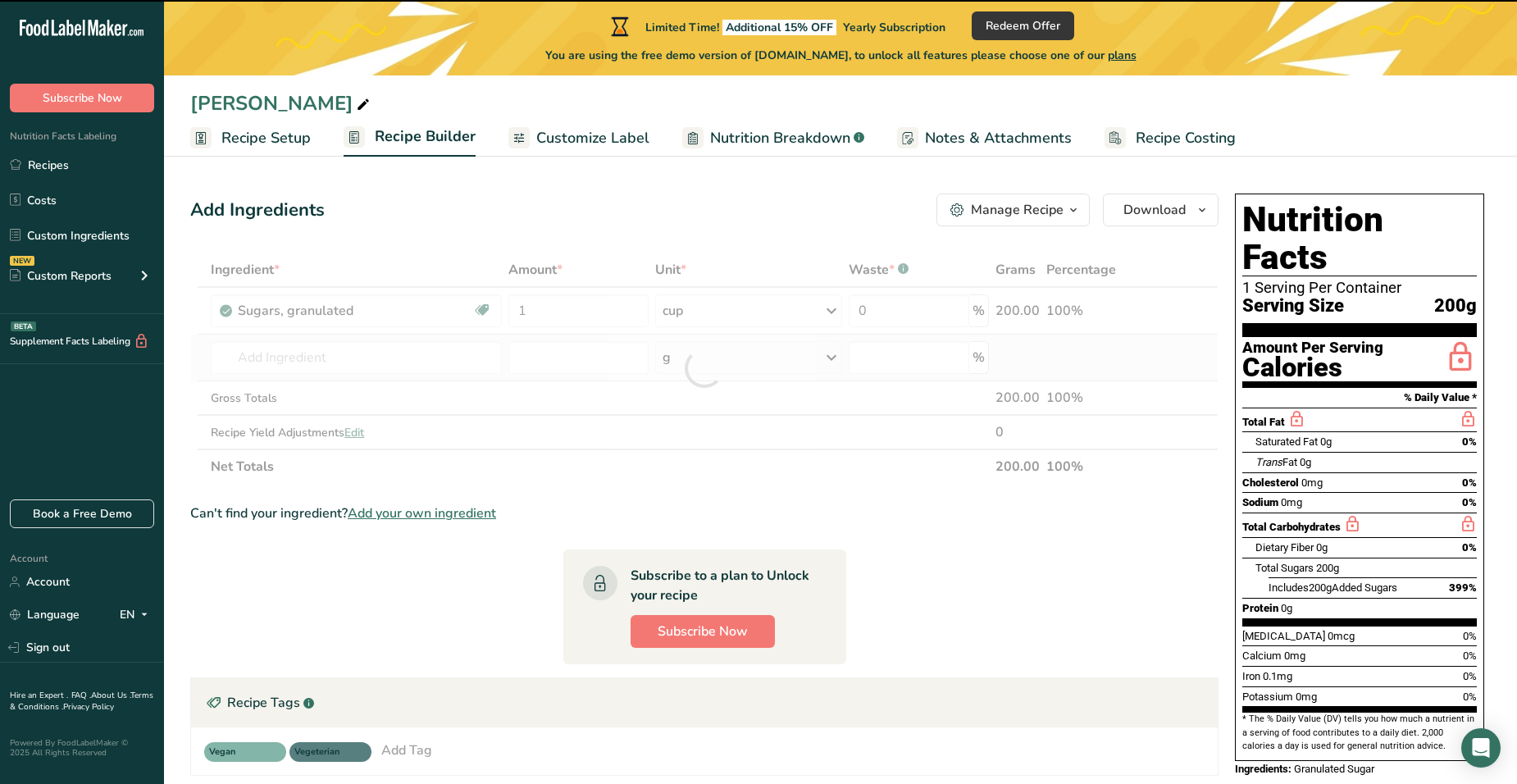
type input "0"
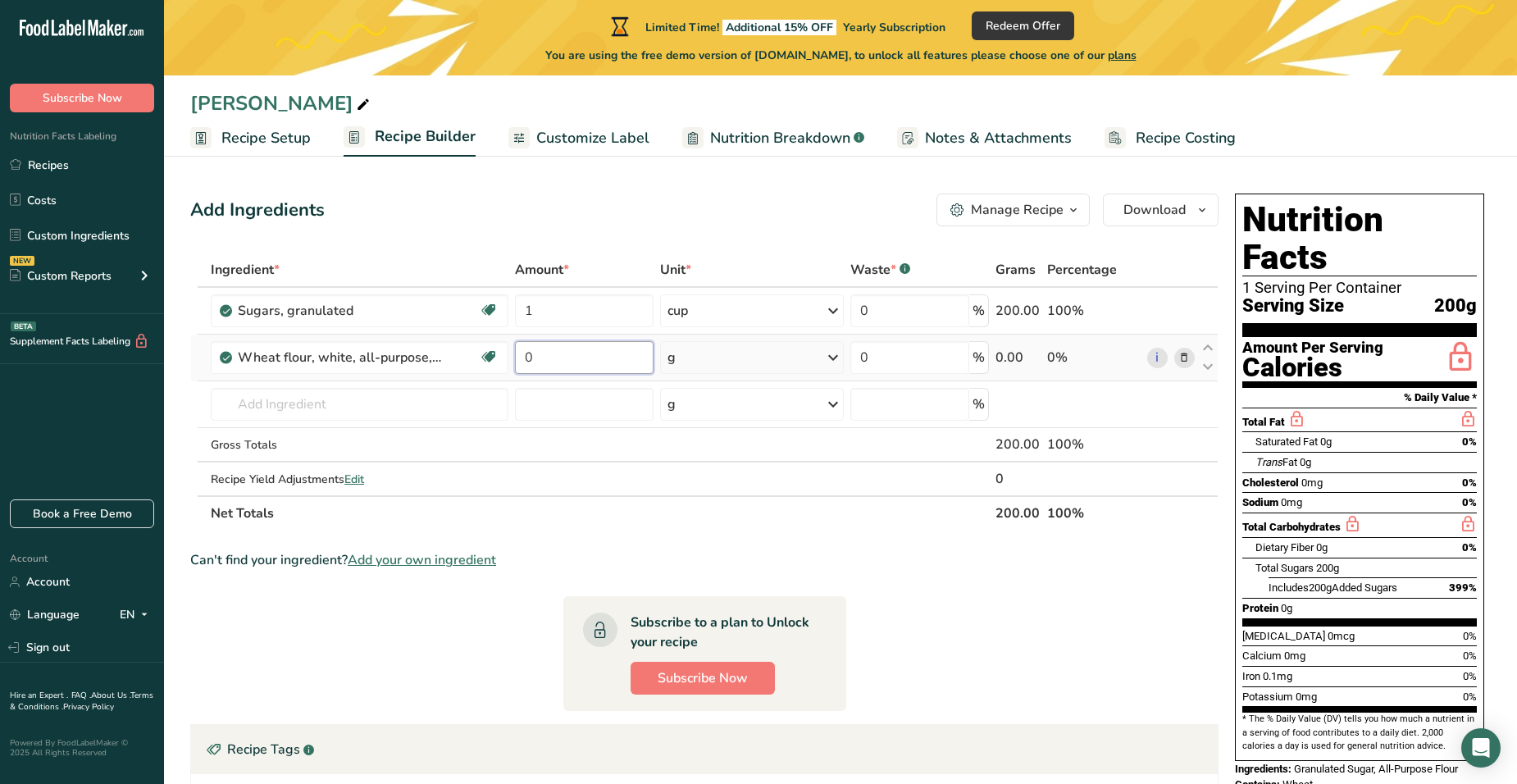
click at [601, 352] on input "0" at bounding box center [584, 357] width 139 height 32
type input "2"
type input "1.5"
click at [749, 359] on div "Ingredient * Amount * Unit * Waste * .a-a{fill:#347362;}.b-a{fill:#fff;} Grams …" at bounding box center [704, 391] width 1028 height 278
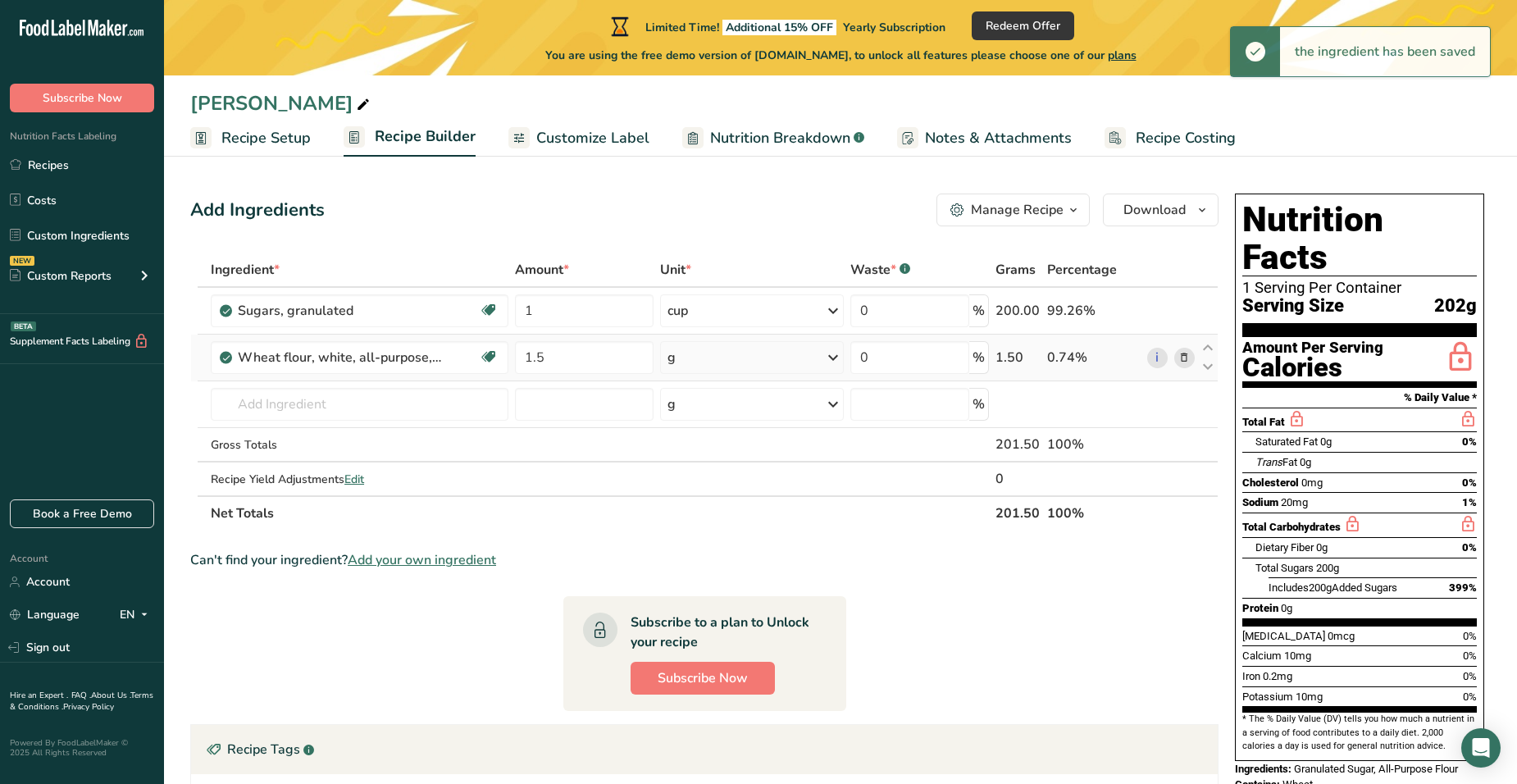
click at [834, 355] on icon at bounding box center [833, 357] width 20 height 30
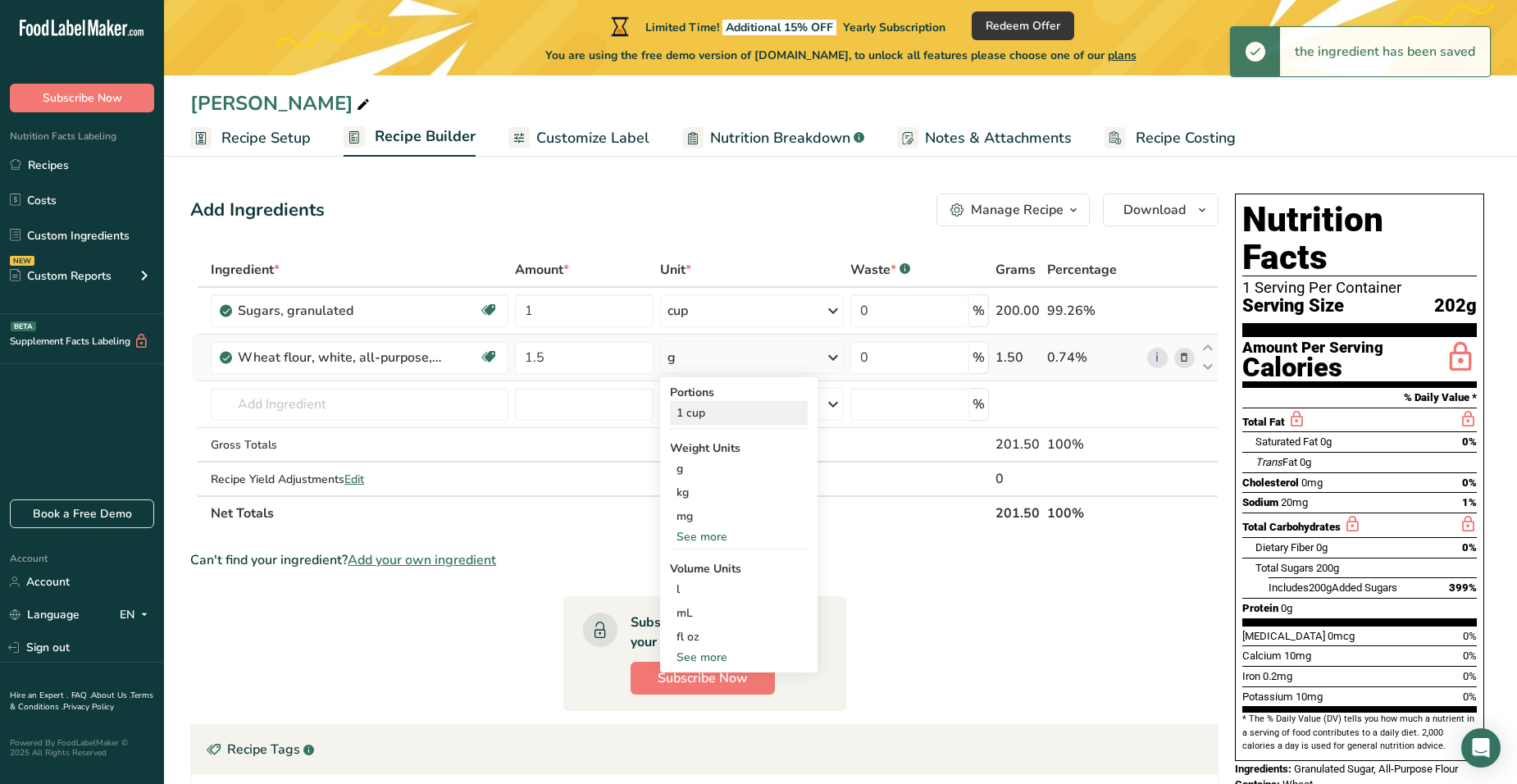
click at [724, 414] on div "1 cup" at bounding box center [738, 413] width 138 height 23
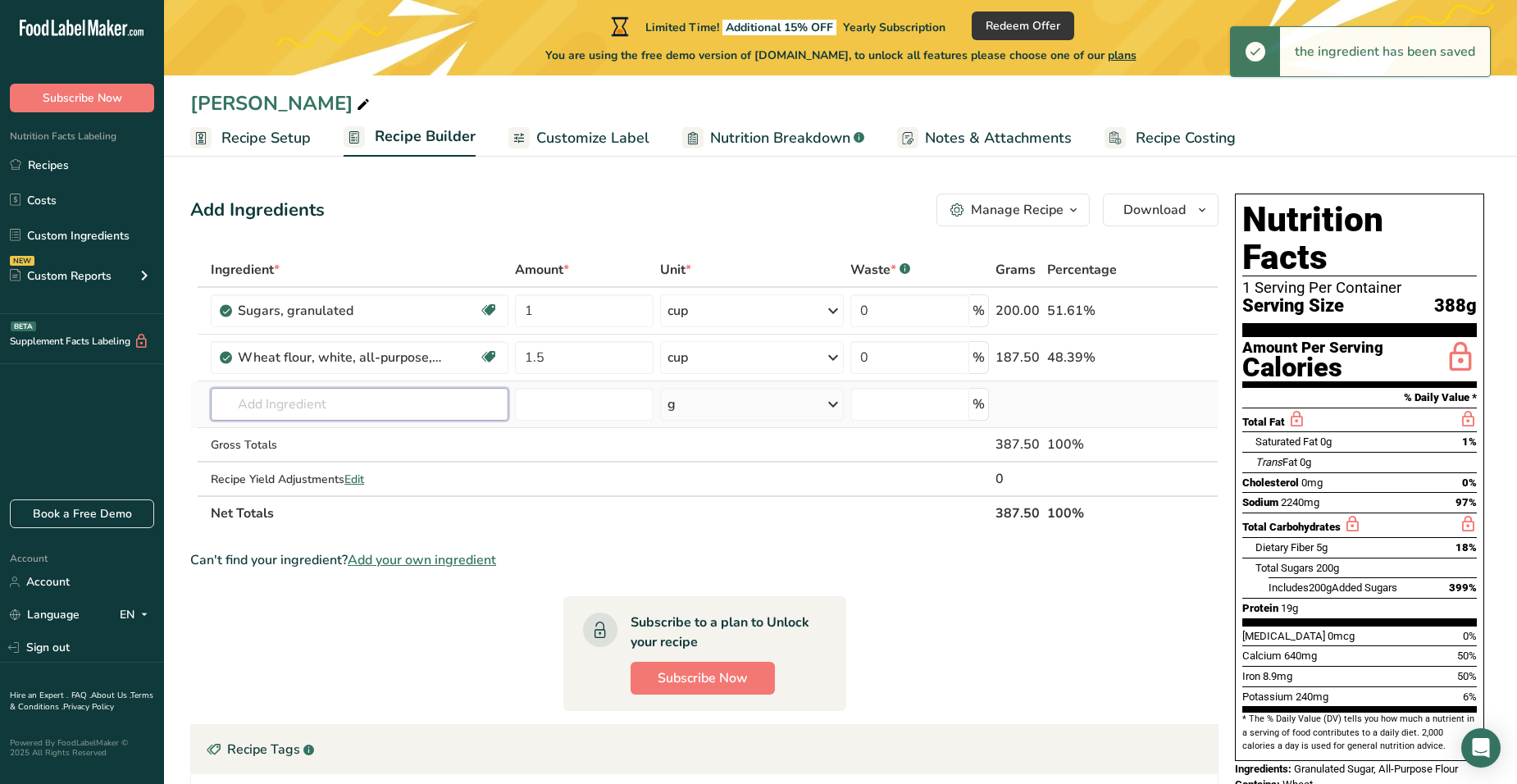
click at [332, 403] on input "text" at bounding box center [360, 404] width 297 height 32
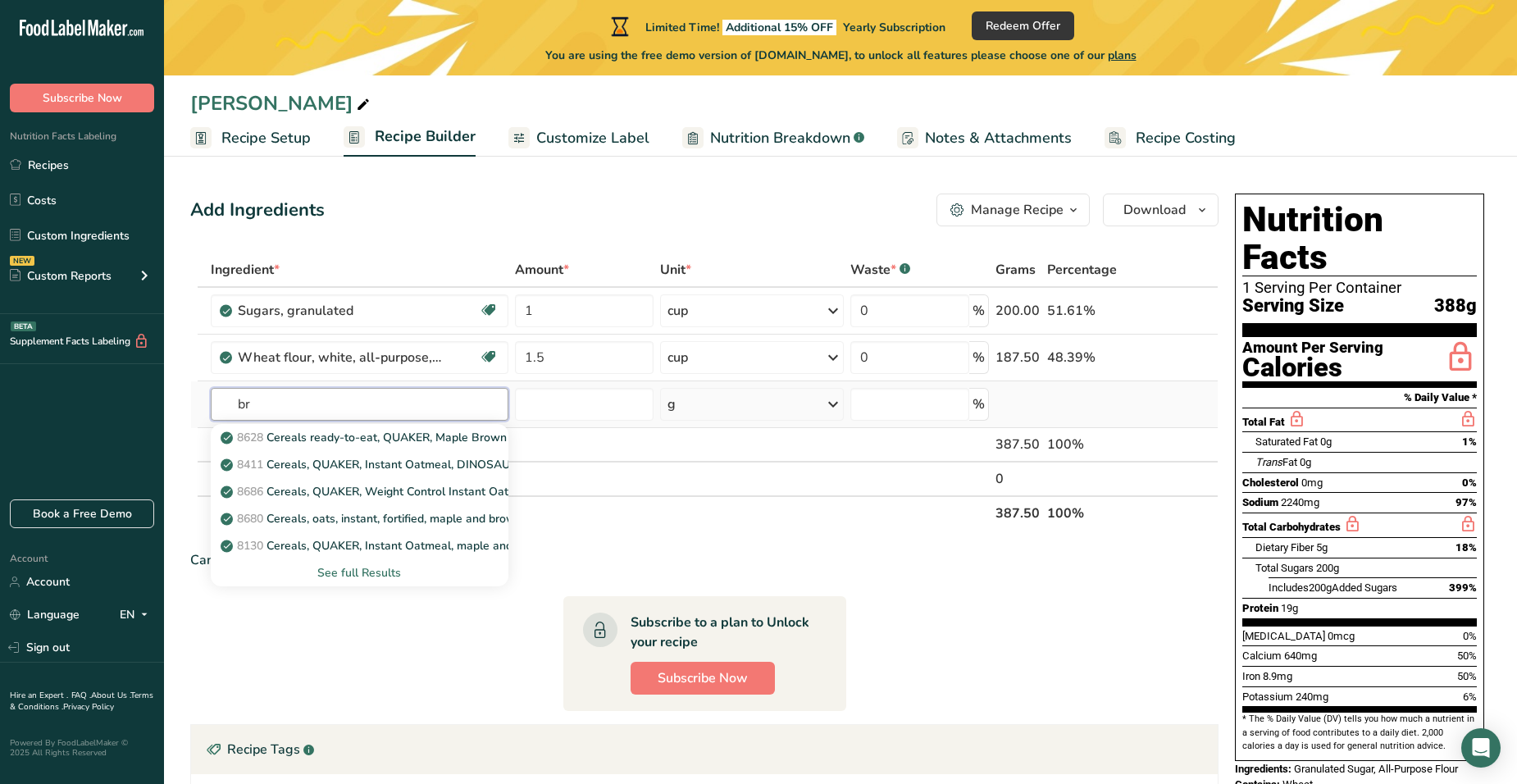
type input "b"
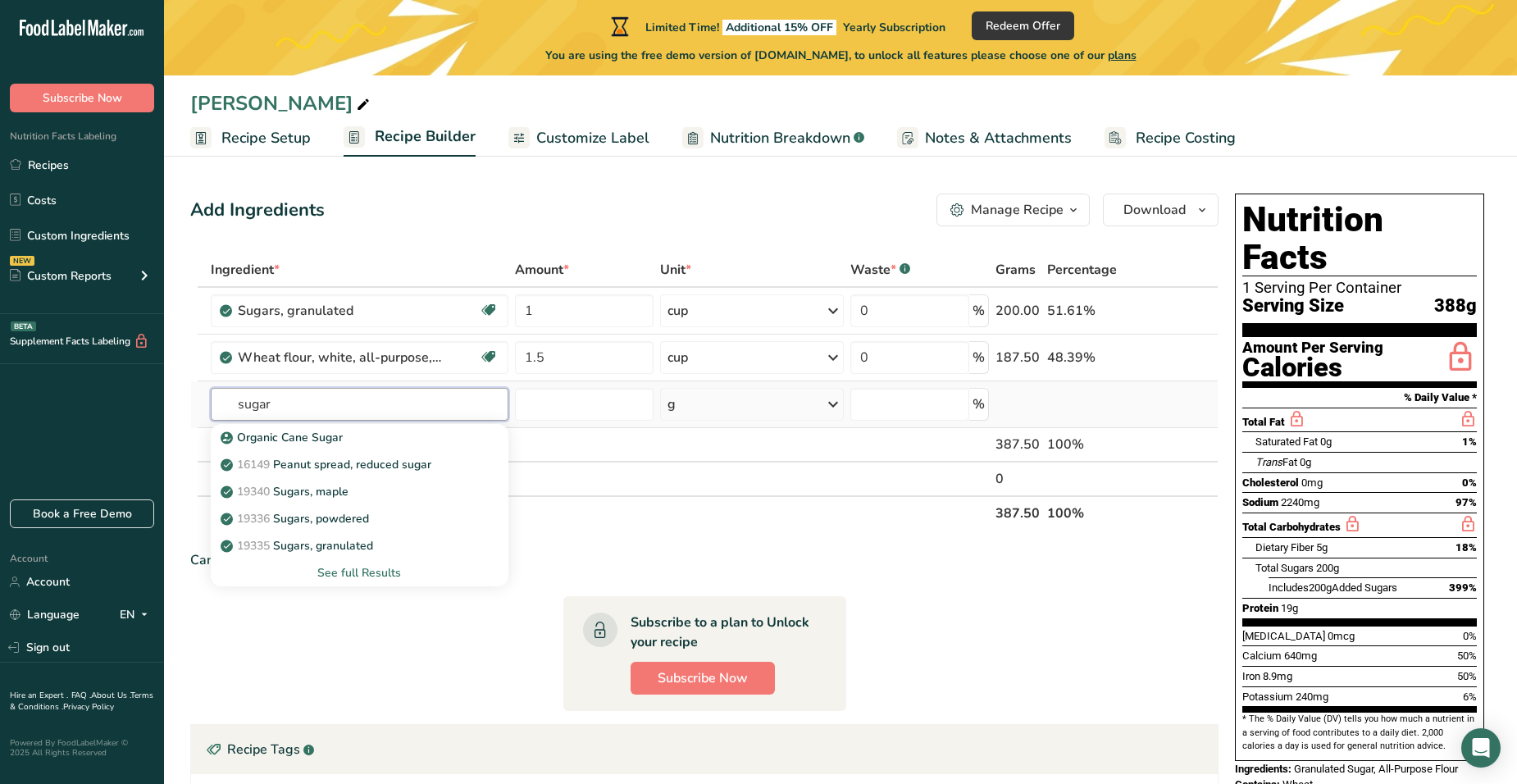
type input "sugar"
click at [335, 578] on div "See full Results" at bounding box center [359, 572] width 271 height 17
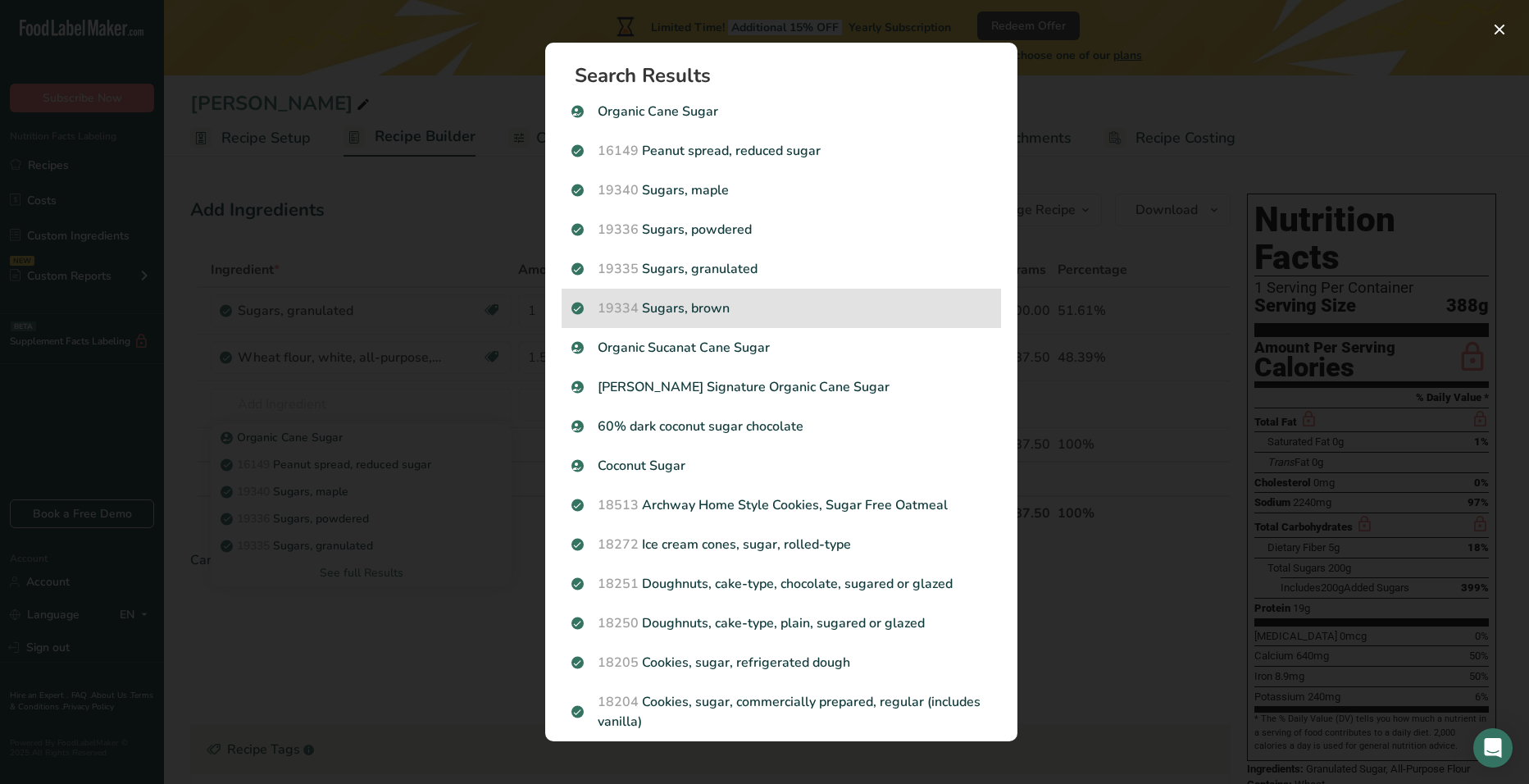
click at [680, 308] on p "19334 Sugars, brown" at bounding box center [782, 308] width 420 height 20
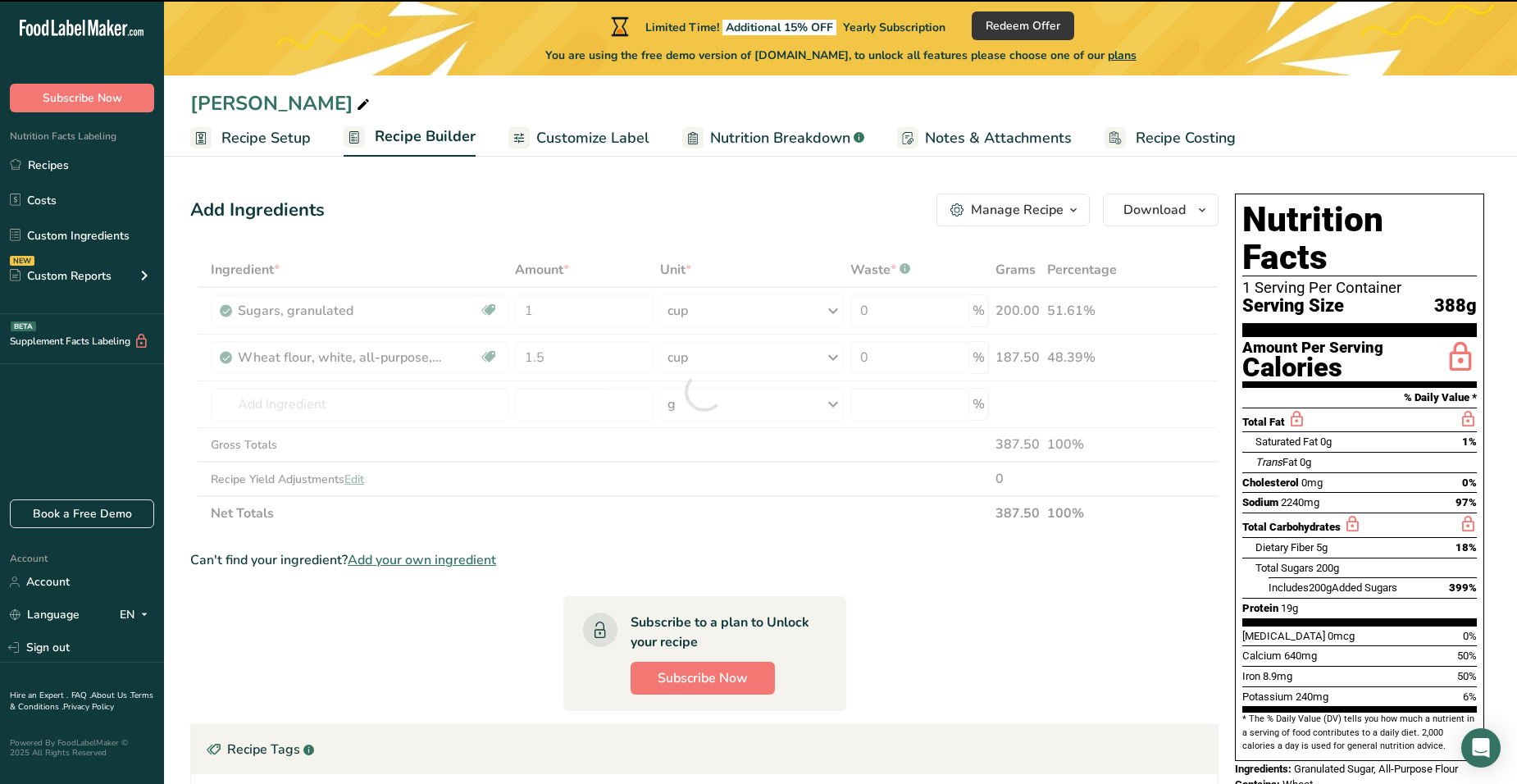
type input "0"
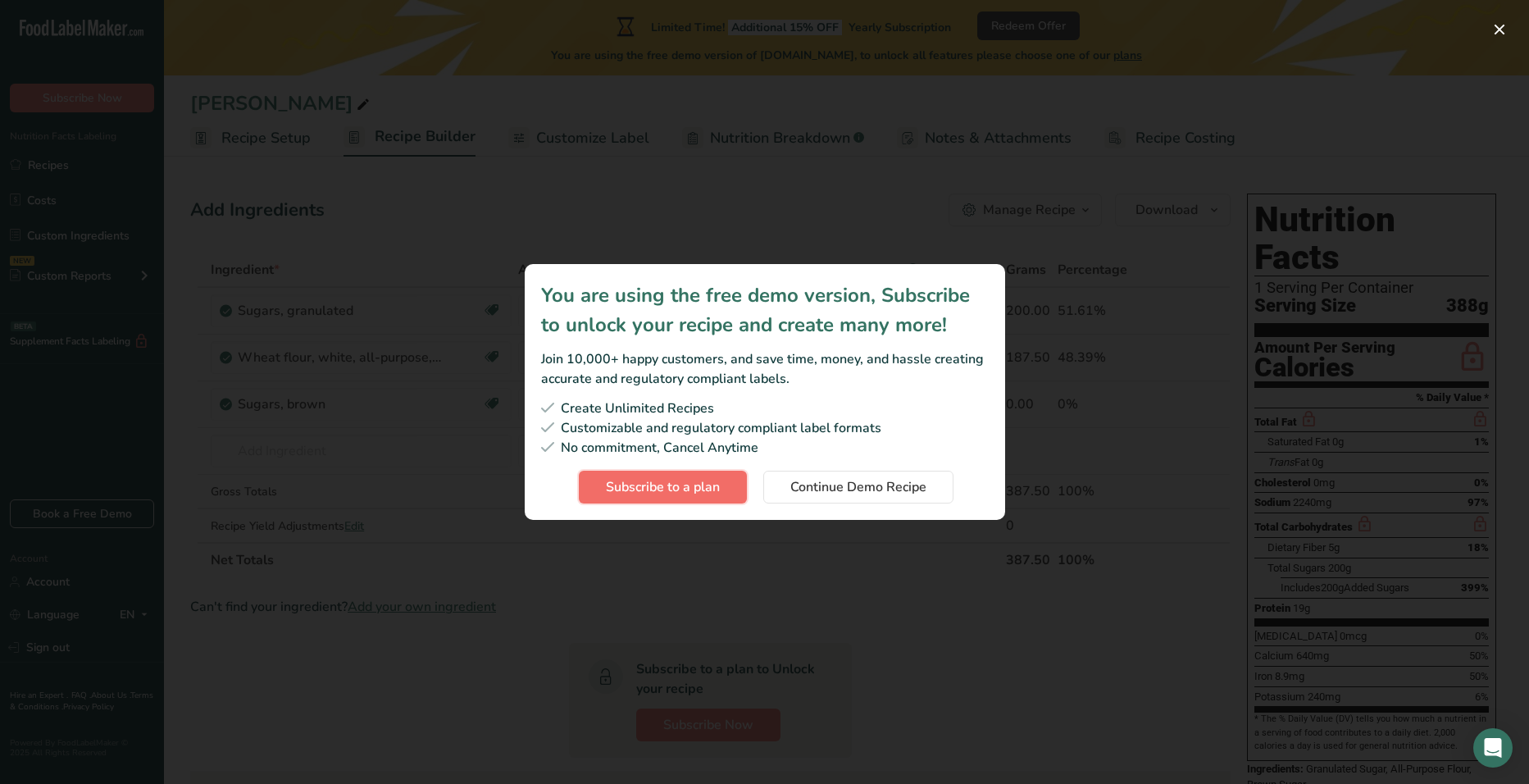
click at [679, 479] on span "Subscribe to a plan" at bounding box center [663, 487] width 114 height 20
